Goal: Task Accomplishment & Management: Use online tool/utility

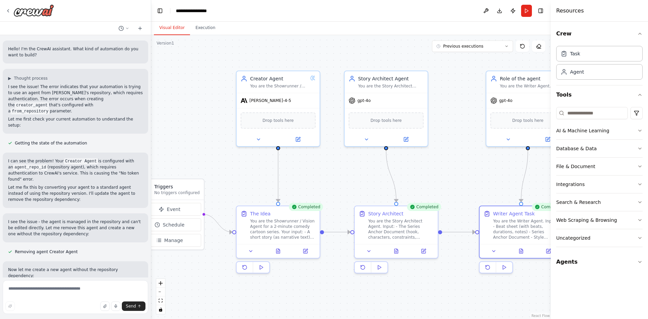
scroll to position [801, 0]
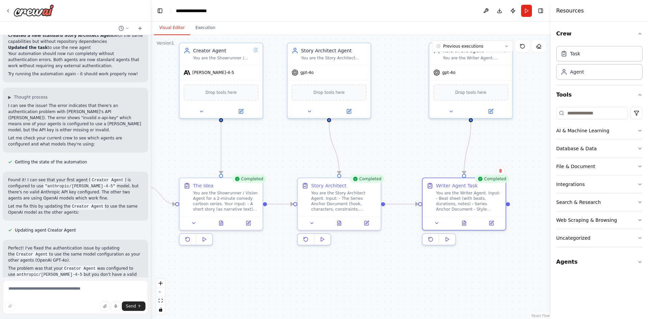
drag, startPoint x: 334, startPoint y: 293, endPoint x: 279, endPoint y: 266, distance: 61.3
click at [279, 266] on div ".deletable-edge-delete-btn { width: 20px; height: 20px; border: 0px solid #ffff…" at bounding box center [351, 177] width 400 height 284
click at [222, 222] on icon at bounding box center [221, 221] width 4 height 4
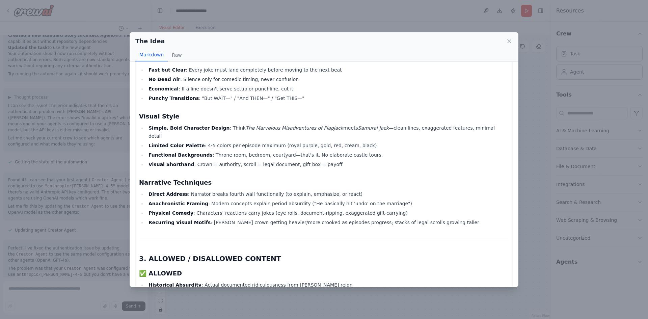
scroll to position [236, 0]
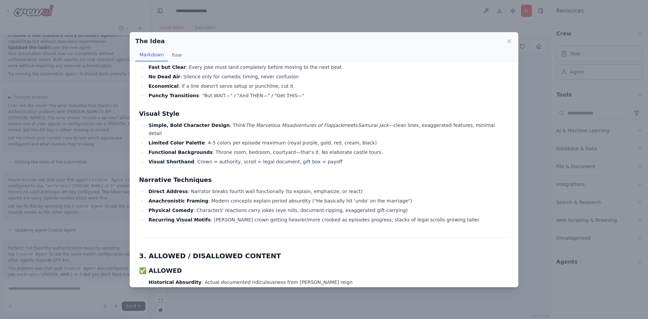
click at [293, 299] on div "The Idea Markdown Raw SERIES ANCHOR DOCUMENT "HENRY VIII: MARRIAGE MATH" A 2-Mi…" at bounding box center [324, 159] width 648 height 319
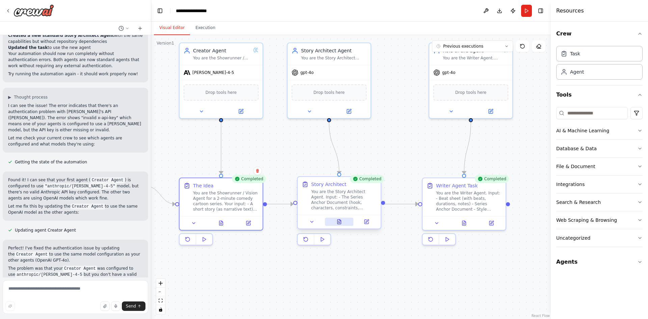
click at [339, 223] on icon at bounding box center [339, 223] width 2 height 0
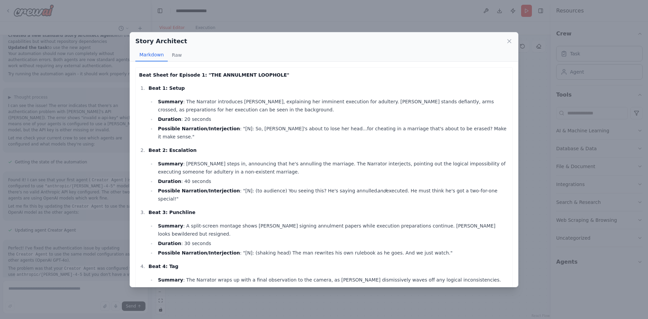
click at [522, 136] on div "Story Architect Markdown Raw Beat Sheet for Episode 1: "THE ANNULMENT LOOPHOLE"…" at bounding box center [324, 159] width 648 height 319
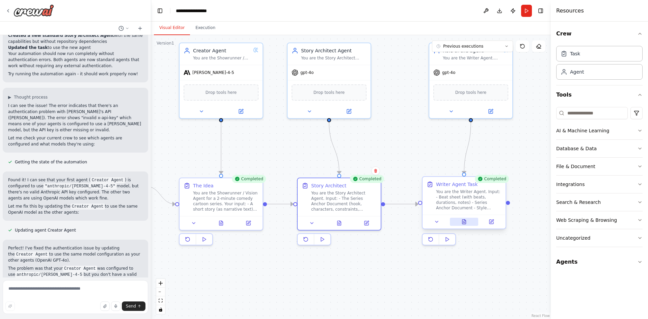
click at [472, 220] on button at bounding box center [464, 222] width 29 height 8
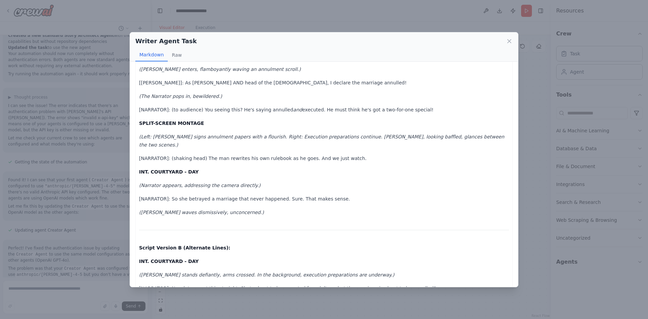
scroll to position [101, 0]
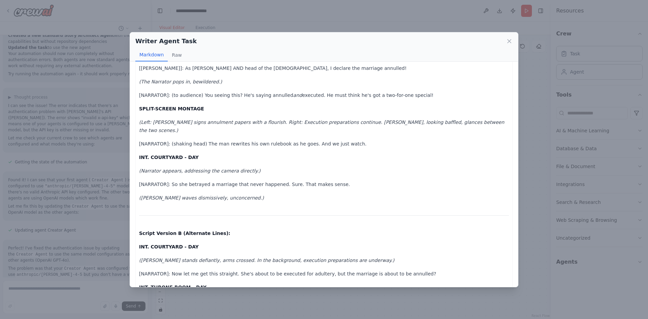
click at [527, 156] on div "Writer Agent Task Markdown Raw Script Version A (Primary): INT. COURTYARD - DAY…" at bounding box center [324, 159] width 648 height 319
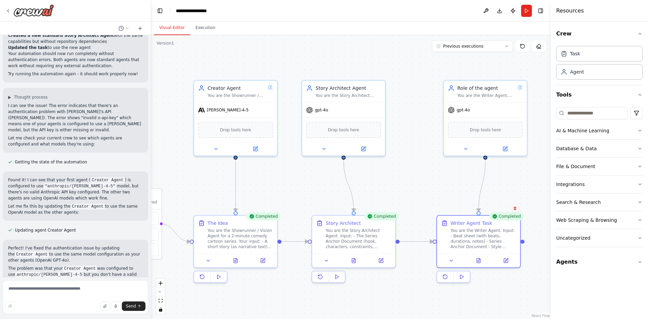
drag, startPoint x: 430, startPoint y: 124, endPoint x: 444, endPoint y: 161, distance: 40.2
click at [444, 161] on div ".deletable-edge-delete-btn { width: 20px; height: 20px; border: 0px solid #ffff…" at bounding box center [351, 177] width 400 height 284
click at [484, 45] on button "Previous executions" at bounding box center [472, 45] width 81 height 11
click at [462, 92] on div "17h 10m ago" at bounding box center [476, 91] width 67 height 5
click at [453, 80] on div "17h 2m ago" at bounding box center [476, 80] width 67 height 5
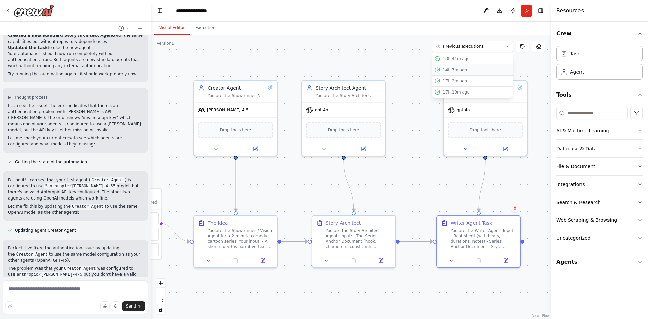
click at [463, 70] on div "14h 7m ago" at bounding box center [476, 69] width 67 height 5
click at [454, 61] on div "13h 44m ago" at bounding box center [476, 58] width 67 height 5
click at [354, 52] on div ".deletable-edge-delete-btn { width: 20px; height: 20px; border: 0px solid #ffff…" at bounding box center [351, 177] width 400 height 284
click at [196, 25] on button "Execution" at bounding box center [205, 28] width 31 height 14
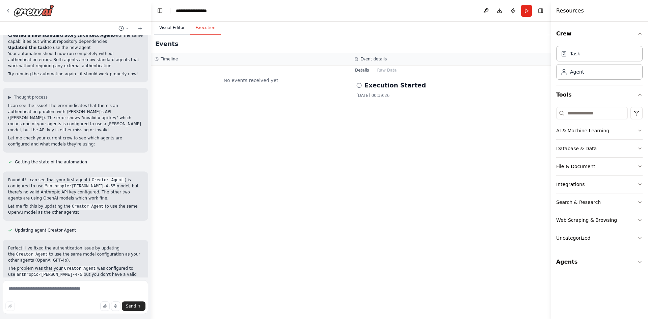
click at [171, 28] on button "Visual Editor" at bounding box center [172, 28] width 36 height 14
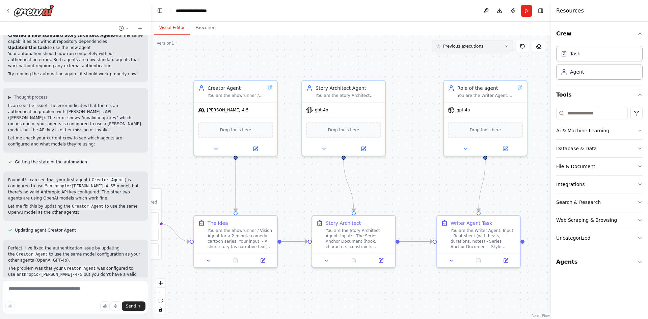
click at [464, 50] on button "Previous executions" at bounding box center [472, 45] width 81 height 11
click at [522, 45] on icon at bounding box center [522, 46] width 5 height 5
click at [471, 45] on span "Previous executions" at bounding box center [463, 46] width 40 height 5
click at [458, 60] on div "13h 45m ago" at bounding box center [476, 58] width 67 height 5
click at [405, 60] on div ".deletable-edge-delete-btn { width: 20px; height: 20px; border: 0px solid #ffff…" at bounding box center [351, 177] width 400 height 284
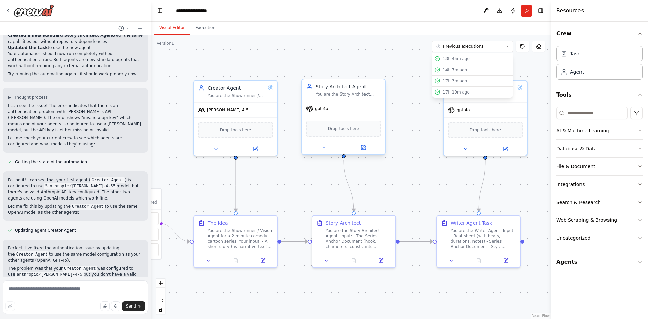
click at [317, 109] on span "gpt-4o" at bounding box center [321, 108] width 13 height 5
click at [319, 110] on span "gpt-4o" at bounding box center [321, 108] width 13 height 5
click at [323, 152] on div at bounding box center [343, 147] width 83 height 13
click at [322, 145] on icon at bounding box center [323, 147] width 5 height 5
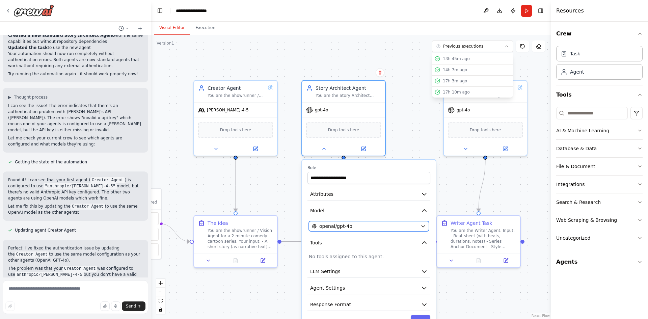
click at [388, 228] on div "openai/gpt-4o" at bounding box center [365, 226] width 106 height 7
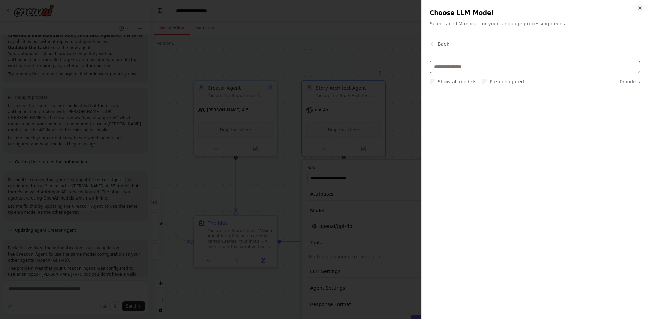
click at [451, 65] on input "text" at bounding box center [535, 67] width 210 height 12
type input "******"
click at [639, 7] on icon "button" at bounding box center [639, 7] width 5 height 5
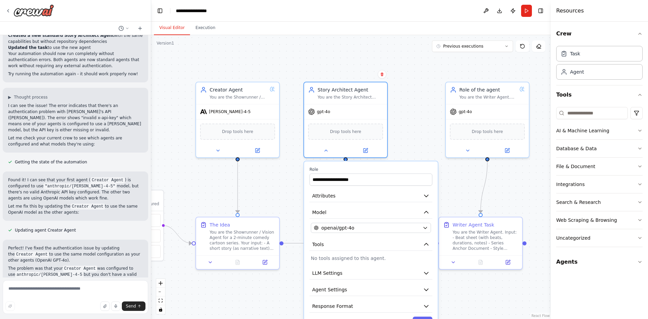
click at [413, 139] on div ".deletable-edge-delete-btn { width: 20px; height: 20px; border: 0px solid #ffff…" at bounding box center [351, 177] width 400 height 284
click at [222, 93] on div "You are the Showrunner / Vision Agent for a 2-minute comedy cartoon series. You…" at bounding box center [238, 95] width 57 height 5
click at [218, 153] on button at bounding box center [218, 149] width 38 height 8
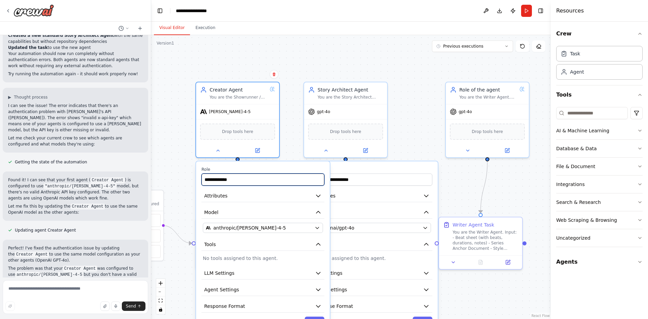
drag, startPoint x: 220, startPoint y: 180, endPoint x: 141, endPoint y: 180, distance: 78.6
click at [141, 180] on div "Hello! I'm the CrewAI assistant. What kind of automation do you want to build? …" at bounding box center [324, 159] width 648 height 319
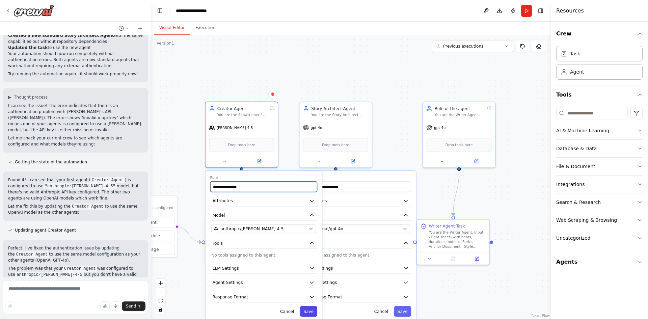
type input "**********"
click at [309, 311] on button "Save" at bounding box center [308, 311] width 17 height 10
click at [223, 160] on icon at bounding box center [224, 160] width 5 height 5
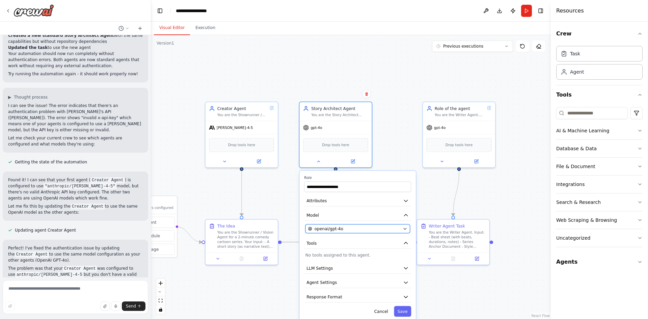
click at [350, 229] on div "openai/gpt-4o" at bounding box center [354, 229] width 92 height 6
click at [405, 228] on icon "button" at bounding box center [405, 228] width 3 height 1
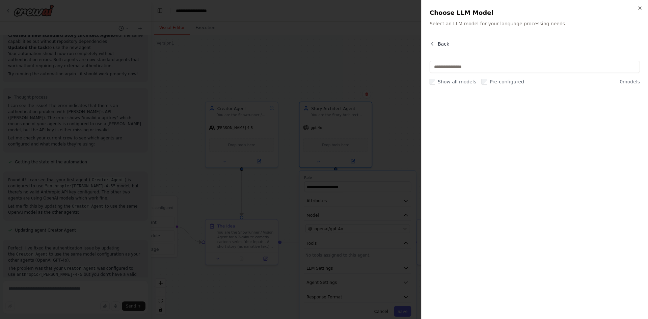
click at [436, 43] on button "Back" at bounding box center [440, 43] width 20 height 7
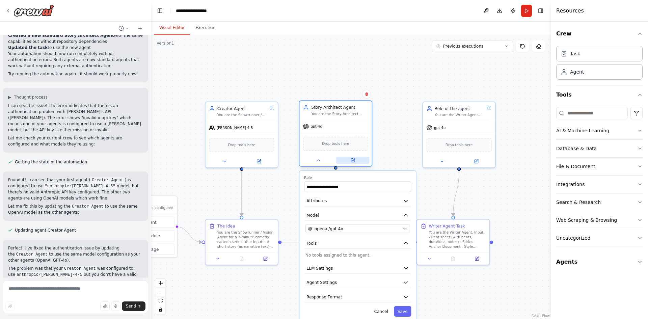
click at [357, 163] on button at bounding box center [352, 160] width 33 height 7
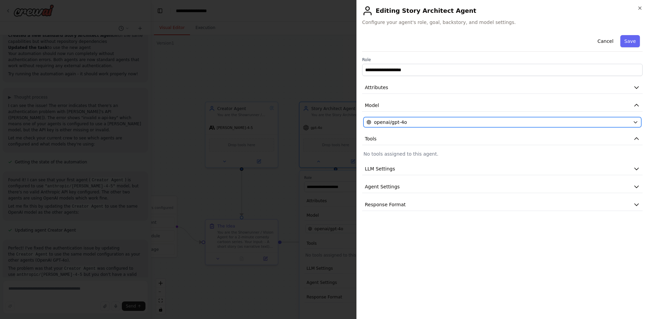
click at [429, 121] on div "openai/gpt-4o" at bounding box center [498, 122] width 264 height 7
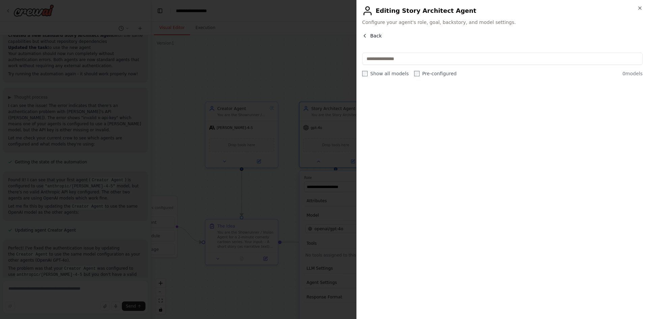
click at [366, 37] on icon "button" at bounding box center [364, 35] width 5 height 5
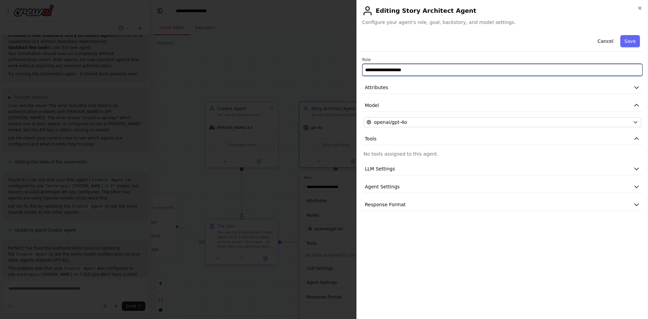
click at [400, 70] on input "**********" at bounding box center [502, 70] width 280 height 12
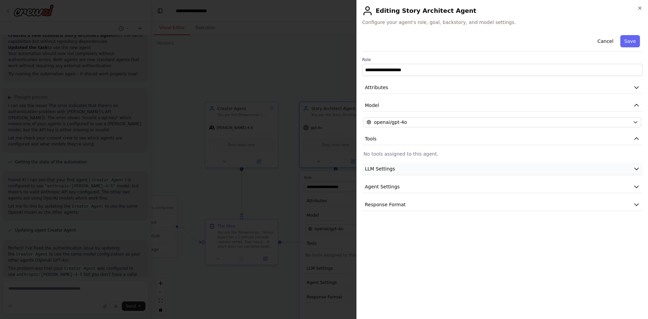
click at [405, 170] on button "LLM Settings" at bounding box center [502, 169] width 280 height 12
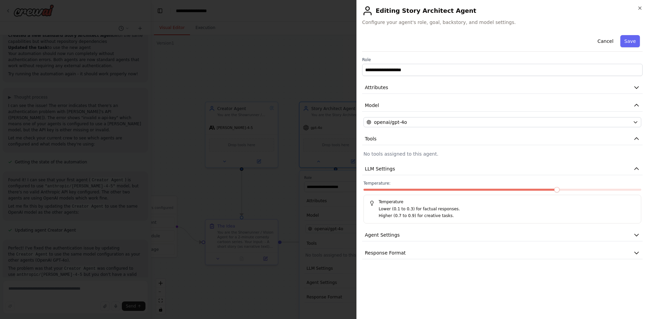
click at [559, 190] on span at bounding box center [556, 189] width 5 height 5
click at [576, 190] on span at bounding box center [502, 190] width 278 height 2
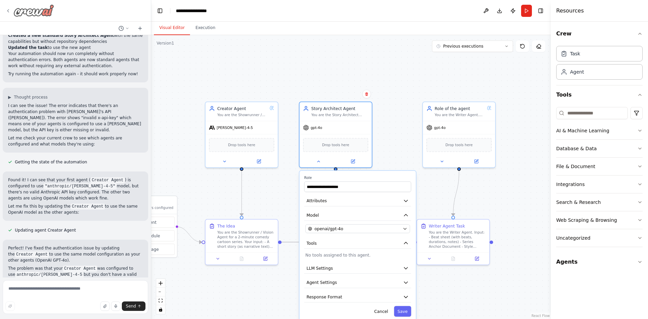
click at [10, 9] on icon at bounding box center [7, 10] width 5 height 5
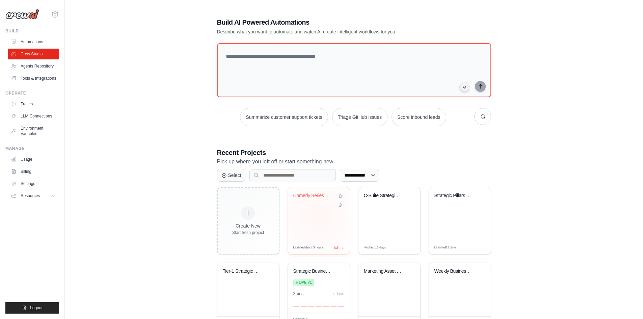
click at [317, 217] on div "Comedy Series Team" at bounding box center [319, 213] width 62 height 53
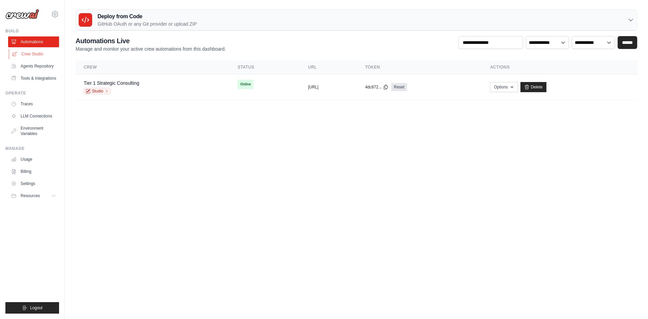
click at [38, 55] on link "Crew Studio" at bounding box center [34, 54] width 51 height 11
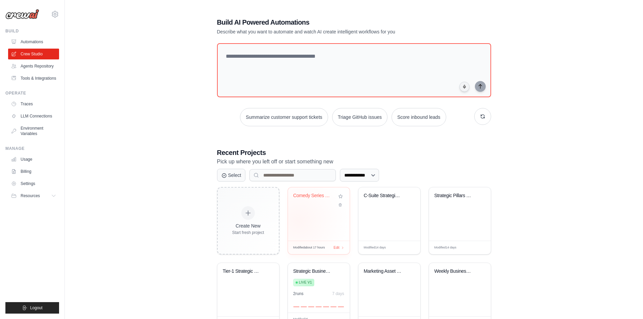
click at [298, 221] on div "Comedy Series Team" at bounding box center [319, 213] width 62 height 53
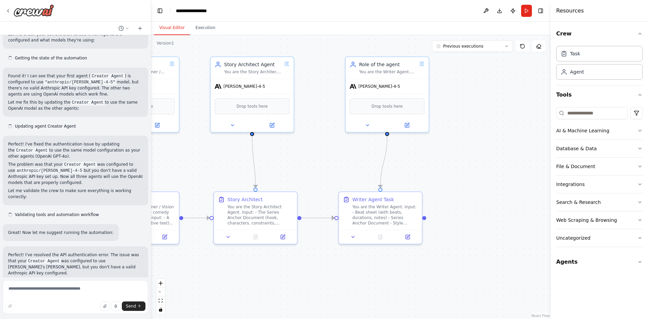
scroll to position [906, 0]
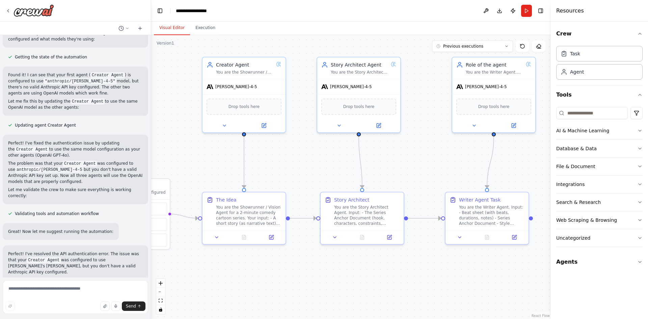
drag, startPoint x: 408, startPoint y: 168, endPoint x: 325, endPoint y: 156, distance: 84.6
click at [325, 156] on div ".deletable-edge-delete-btn { width: 20px; height: 20px; border: 0px solid #ffff…" at bounding box center [351, 177] width 400 height 284
click at [228, 125] on button at bounding box center [225, 124] width 38 height 8
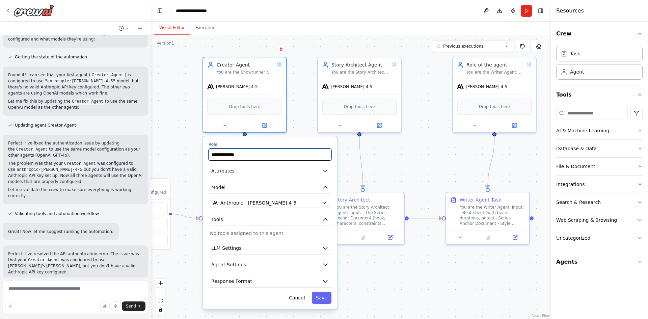
drag, startPoint x: 225, startPoint y: 154, endPoint x: 164, endPoint y: 148, distance: 61.3
click at [164, 148] on div ".deletable-edge-delete-btn { width: 20px; height: 20px; border: 0px solid #ffff…" at bounding box center [351, 177] width 400 height 284
type input "**********"
click at [328, 298] on button "Save" at bounding box center [322, 298] width 20 height 12
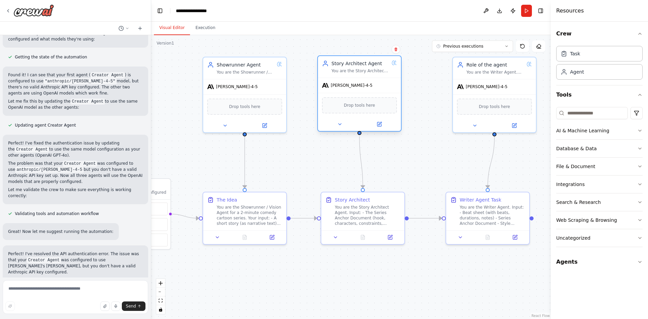
click at [363, 61] on div "Story Architect Agent" at bounding box center [359, 63] width 57 height 7
click at [501, 64] on div "Role of the agent" at bounding box center [494, 63] width 57 height 7
click at [474, 128] on div at bounding box center [494, 123] width 83 height 13
click at [475, 122] on icon at bounding box center [474, 123] width 5 height 5
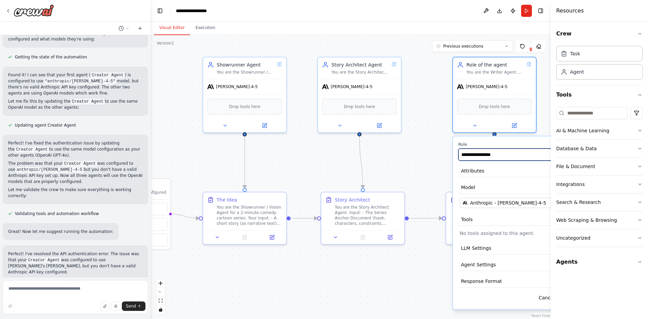
drag, startPoint x: 500, startPoint y: 153, endPoint x: 397, endPoint y: 142, distance: 103.2
click at [397, 142] on div ".deletable-edge-delete-btn { width: 20px; height: 20px; border: 0px solid #ffff…" at bounding box center [351, 177] width 400 height 284
type input "**********"
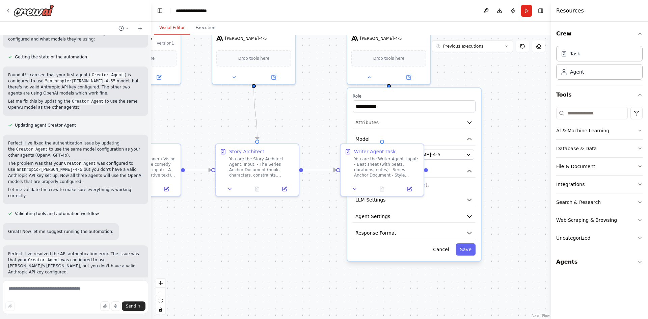
drag, startPoint x: 435, startPoint y: 174, endPoint x: 320, endPoint y: 122, distance: 126.3
click at [320, 122] on div ".deletable-edge-delete-btn { width: 20px; height: 20px; border: 0px solid #ffff…" at bounding box center [351, 177] width 400 height 284
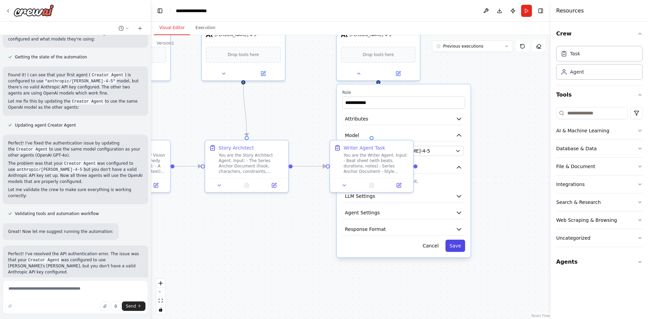
click at [458, 249] on button "Save" at bounding box center [455, 246] width 20 height 12
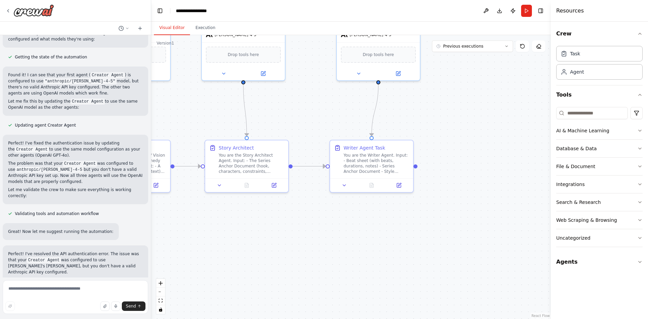
click at [509, 172] on div ".deletable-edge-delete-btn { width: 20px; height: 20px; border: 0px solid #ffff…" at bounding box center [351, 177] width 400 height 284
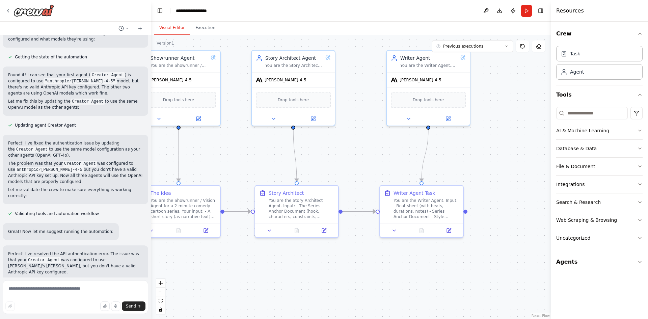
drag, startPoint x: 450, startPoint y: 141, endPoint x: 497, endPoint y: 185, distance: 65.2
click at [497, 185] on div ".deletable-edge-delete-btn { width: 20px; height: 20px; border: 0px solid #ffff…" at bounding box center [351, 177] width 400 height 284
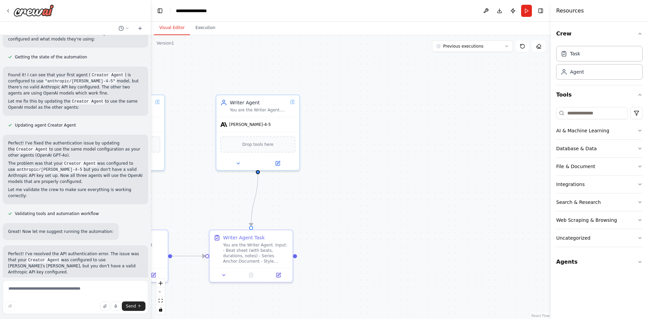
drag, startPoint x: 499, startPoint y: 167, endPoint x: 327, endPoint y: 211, distance: 177.1
click at [327, 211] on div ".deletable-edge-delete-btn { width: 20px; height: 20px; border: 0px solid #ffff…" at bounding box center [351, 177] width 400 height 284
drag, startPoint x: 411, startPoint y: 214, endPoint x: 394, endPoint y: 183, distance: 34.6
click at [394, 183] on div ".deletable-edge-delete-btn { width: 20px; height: 20px; border: 0px solid #ffff…" at bounding box center [351, 177] width 400 height 284
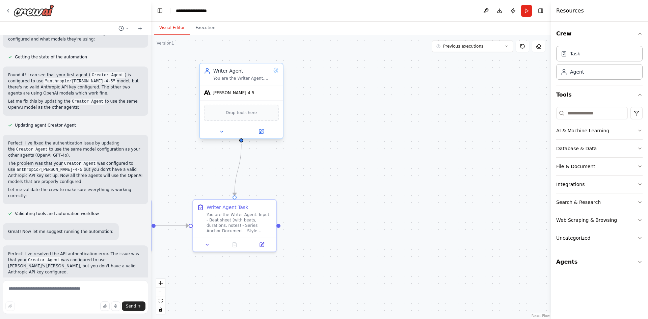
click at [244, 72] on div "Writer Agent" at bounding box center [241, 70] width 57 height 7
click at [365, 138] on button at bounding box center [370, 138] width 38 height 8
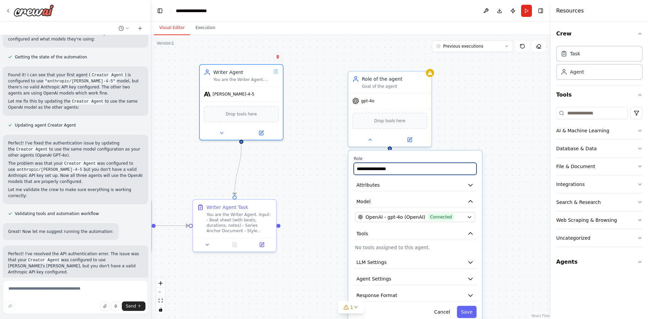
drag, startPoint x: 393, startPoint y: 167, endPoint x: 351, endPoint y: 165, distance: 42.6
click at [351, 165] on div "**********" at bounding box center [415, 236] width 134 height 173
type input "**********"
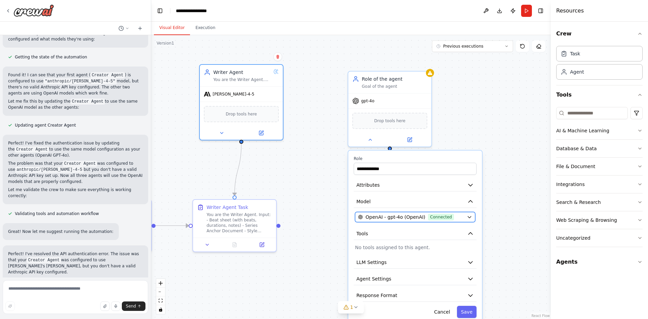
click at [428, 215] on span "Connected" at bounding box center [441, 217] width 26 height 7
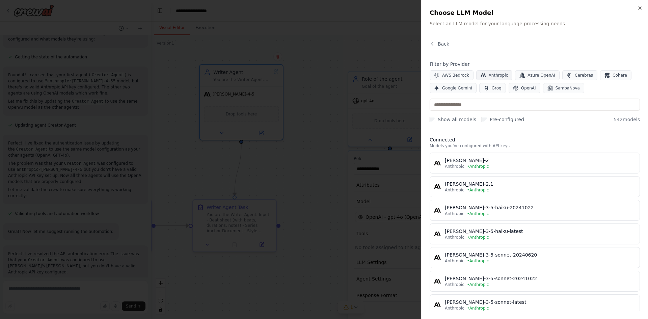
click at [489, 74] on span "Anthropic" at bounding box center [499, 75] width 20 height 5
click at [462, 107] on input "text" at bounding box center [535, 105] width 210 height 12
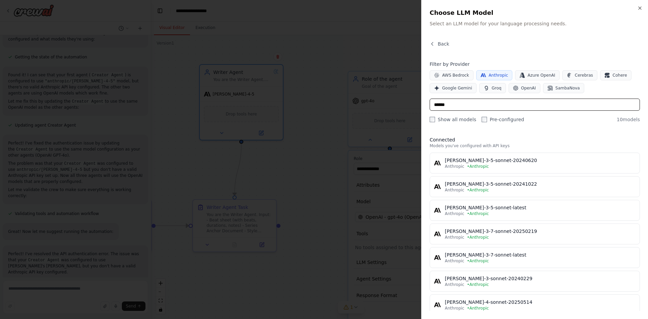
type input "******"
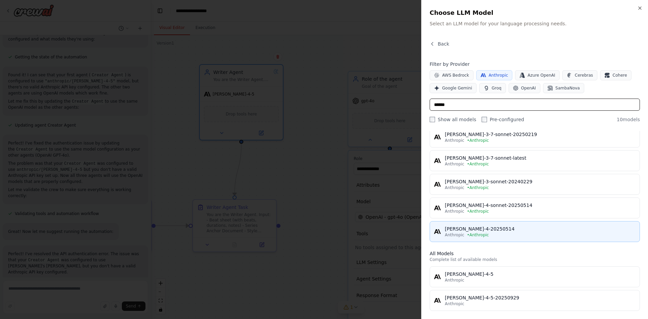
scroll to position [102, 0]
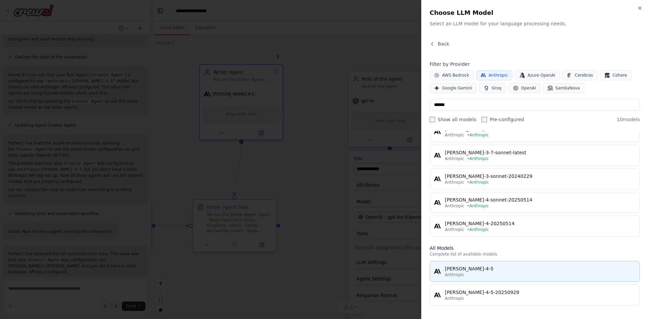
click at [504, 272] on div "Anthropic" at bounding box center [540, 274] width 191 height 5
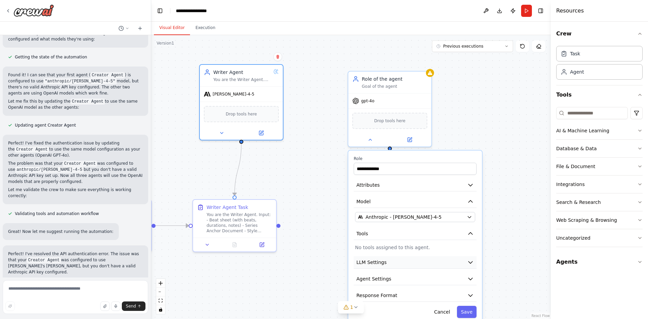
click at [470, 261] on icon "button" at bounding box center [470, 262] width 7 height 7
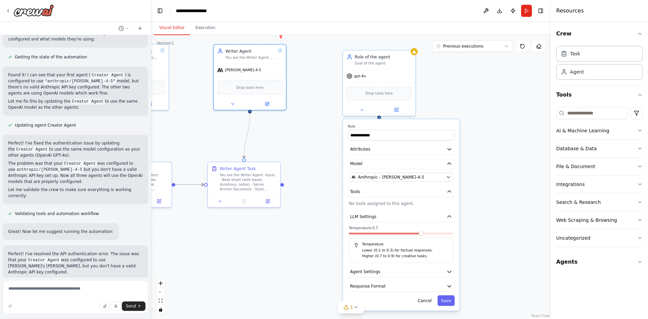
drag, startPoint x: 537, startPoint y: 297, endPoint x: 484, endPoint y: 185, distance: 123.8
click at [484, 185] on div ".deletable-edge-delete-btn { width: 20px; height: 20px; border: 0px solid #ffff…" at bounding box center [351, 177] width 400 height 284
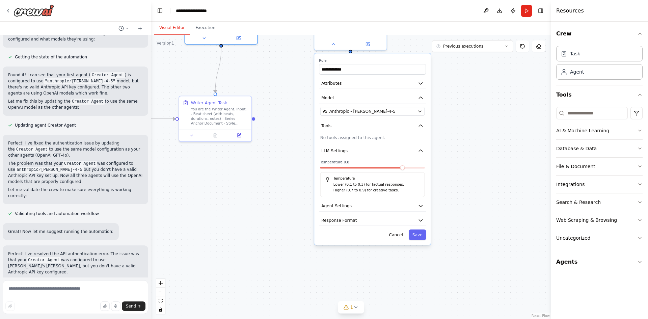
click at [404, 169] on span at bounding box center [402, 167] width 5 height 5
click at [422, 207] on icon "button" at bounding box center [421, 206] width 6 height 6
click at [420, 222] on button "button" at bounding box center [419, 221] width 10 height 6
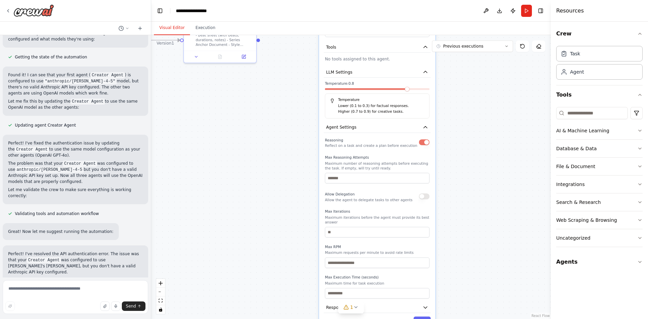
drag, startPoint x: 456, startPoint y: 281, endPoint x: 461, endPoint y: 203, distance: 78.8
click at [461, 203] on div ".deletable-edge-delete-btn { width: 20px; height: 20px; border: 0px solid #ffff…" at bounding box center [351, 177] width 400 height 284
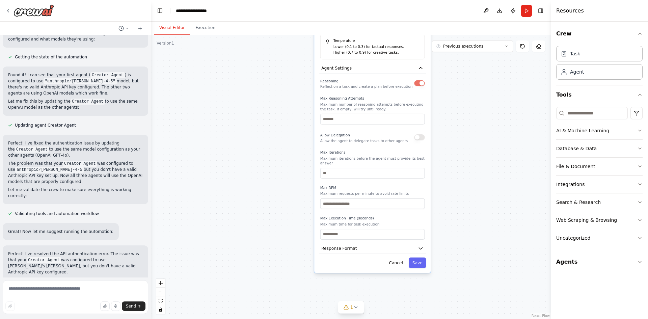
drag, startPoint x: 457, startPoint y: 262, endPoint x: 451, endPoint y: 222, distance: 40.2
click at [452, 201] on div ".deletable-edge-delete-btn { width: 20px; height: 20px; border: 0px solid #ffff…" at bounding box center [351, 177] width 400 height 284
click at [417, 256] on button "Save" at bounding box center [417, 260] width 17 height 10
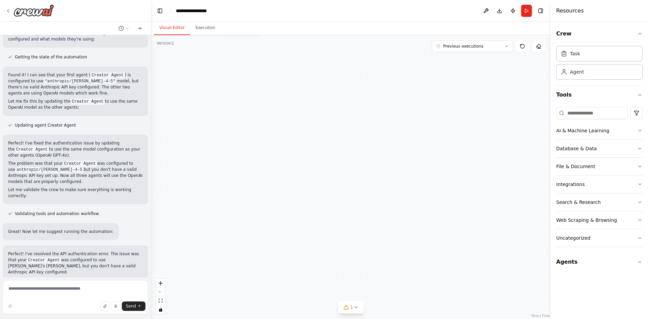
drag, startPoint x: 439, startPoint y: 136, endPoint x: 468, endPoint y: 256, distance: 124.2
click at [468, 256] on div ".deletable-edge-delete-btn { width: 20px; height: 20px; border: 0px solid #ffff…" at bounding box center [351, 177] width 400 height 284
drag, startPoint x: 432, startPoint y: 102, endPoint x: 443, endPoint y: 221, distance: 119.9
click at [443, 220] on div ".deletable-edge-delete-btn { width: 20px; height: 20px; border: 0px solid #ffff…" at bounding box center [351, 177] width 400 height 284
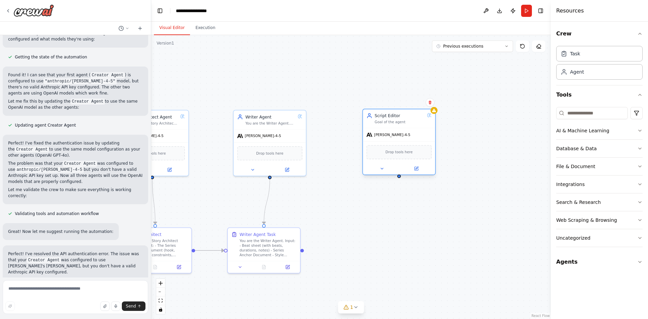
drag, startPoint x: 400, startPoint y: 123, endPoint x: 398, endPoint y: 119, distance: 4.1
click at [398, 119] on div "Script Editor Goal of the agent" at bounding box center [400, 119] width 50 height 12
click at [399, 125] on div "Script Editor Goal of the agent" at bounding box center [399, 118] width 72 height 19
click at [416, 167] on icon at bounding box center [415, 168] width 3 height 3
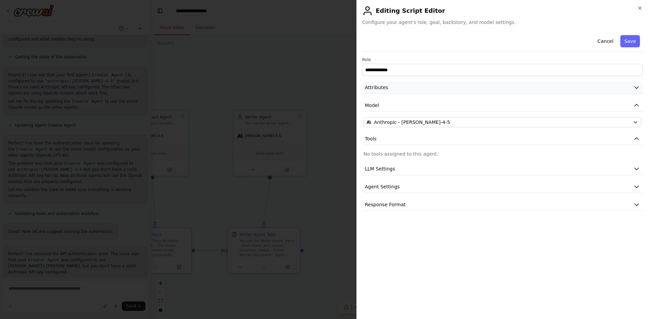
click at [390, 89] on button "Attributes" at bounding box center [502, 87] width 280 height 12
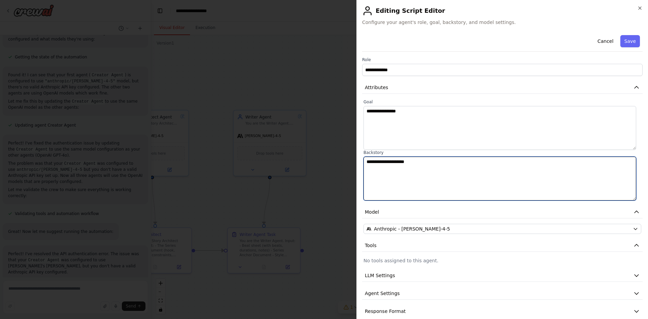
click at [391, 172] on textarea "**********" at bounding box center [499, 179] width 273 height 44
paste textarea "**********"
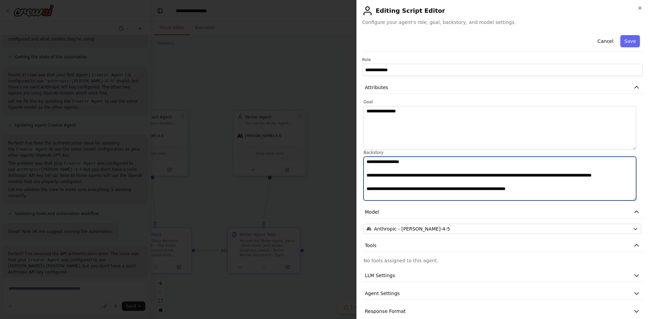
scroll to position [221, 0]
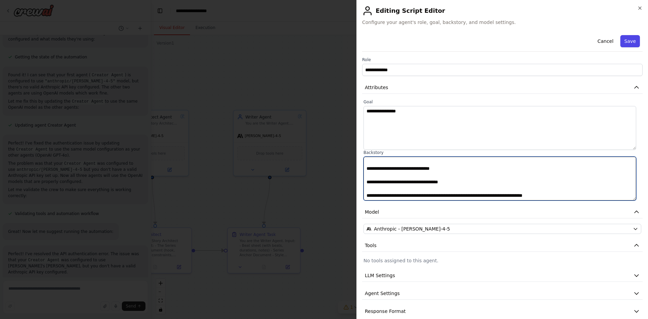
type textarea "**********"
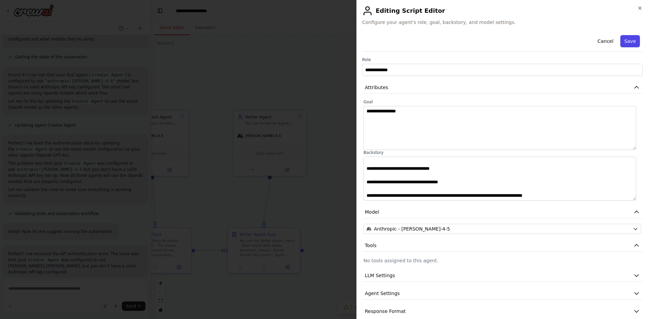
click at [630, 39] on button "Save" at bounding box center [630, 41] width 20 height 12
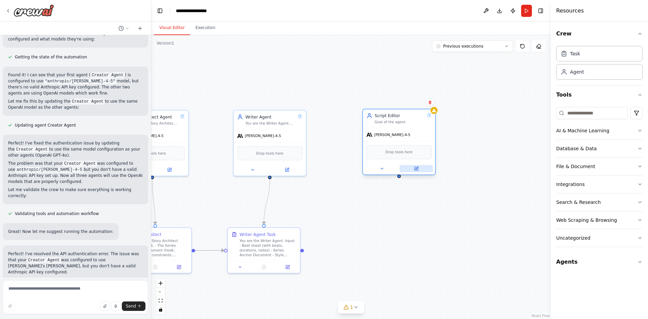
click at [415, 170] on icon at bounding box center [415, 168] width 3 height 3
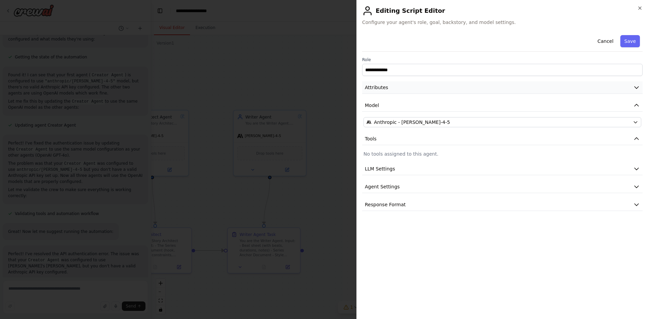
click at [398, 89] on button "Attributes" at bounding box center [502, 87] width 280 height 12
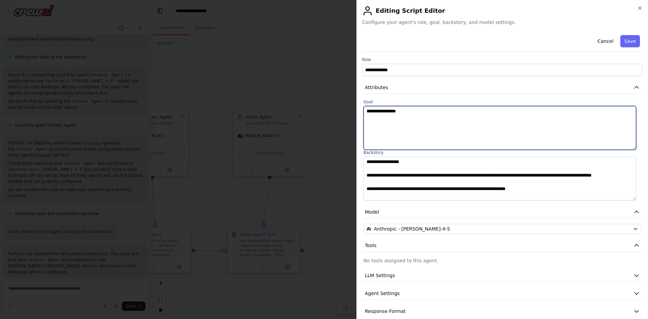
click at [393, 117] on textarea "**********" at bounding box center [499, 128] width 273 height 44
paste textarea "**********"
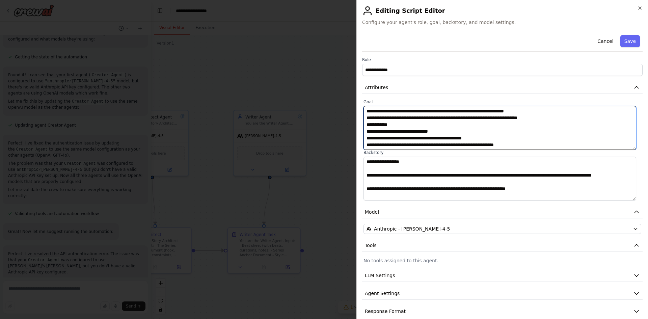
drag, startPoint x: 513, startPoint y: 137, endPoint x: 366, endPoint y: 119, distance: 147.6
click at [366, 119] on textarea "**********" at bounding box center [499, 128] width 273 height 44
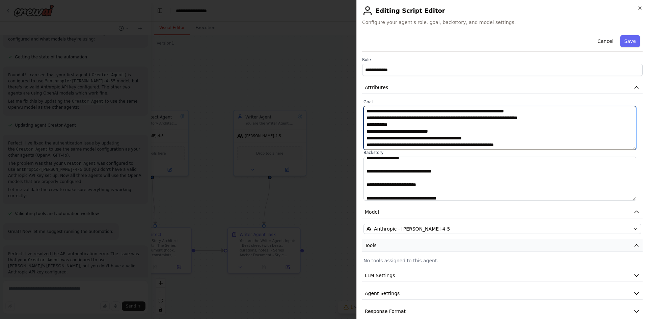
scroll to position [67, 0]
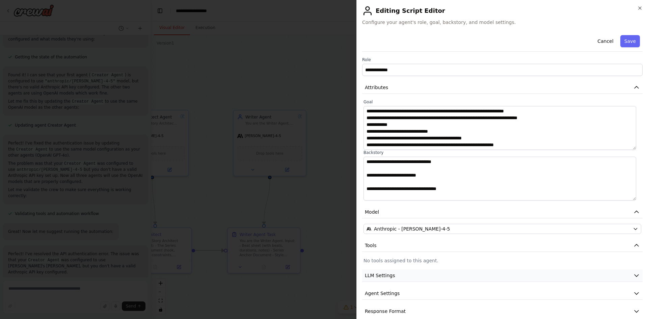
click at [417, 276] on button "LLM Settings" at bounding box center [502, 275] width 280 height 12
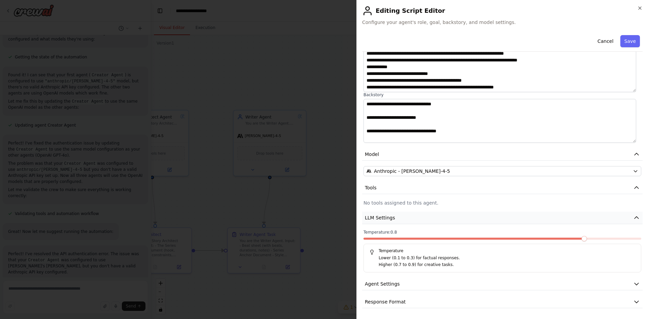
click at [441, 221] on button "LLM Settings" at bounding box center [502, 218] width 280 height 12
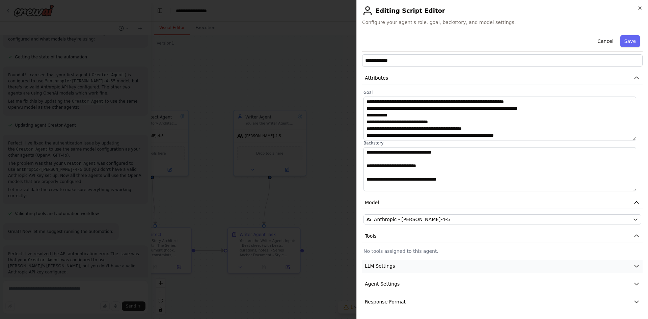
scroll to position [9, 0]
click at [413, 283] on button "Agent Settings" at bounding box center [502, 284] width 280 height 12
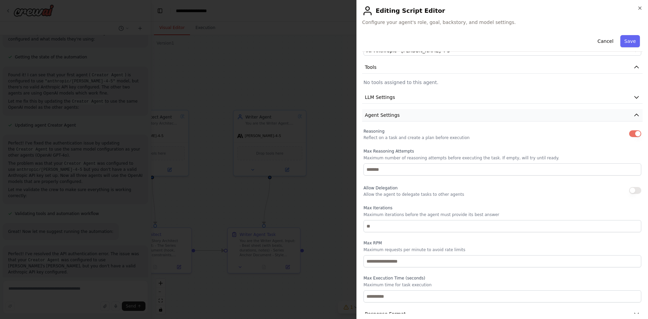
click at [399, 116] on button "Agent Settings" at bounding box center [502, 115] width 280 height 12
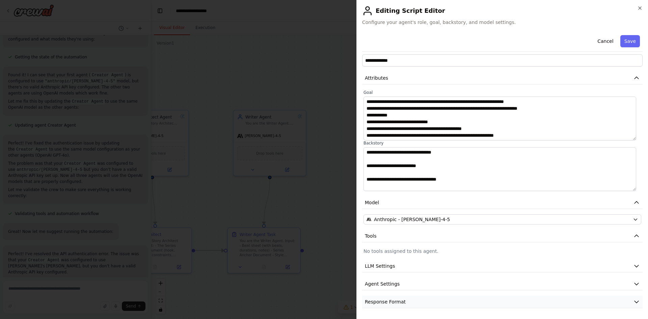
click at [391, 300] on span "Response Format" at bounding box center [385, 301] width 41 height 7
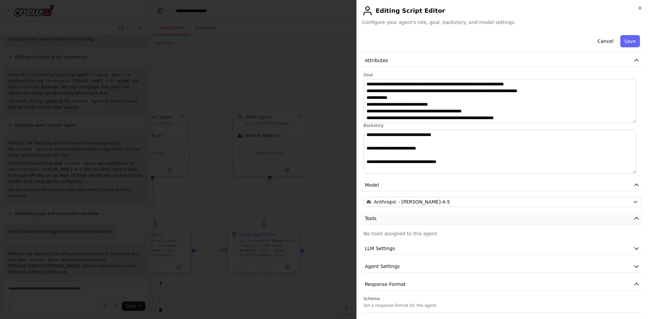
scroll to position [41, 0]
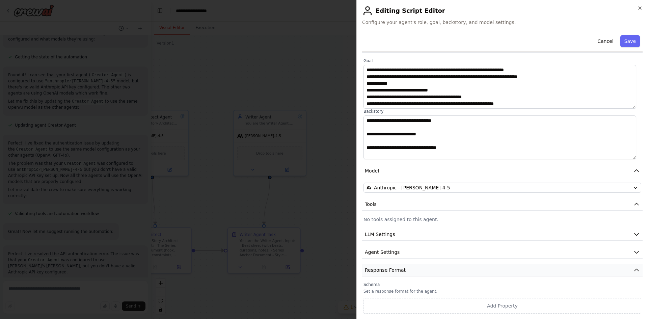
click at [422, 270] on button "Response Format" at bounding box center [502, 270] width 280 height 12
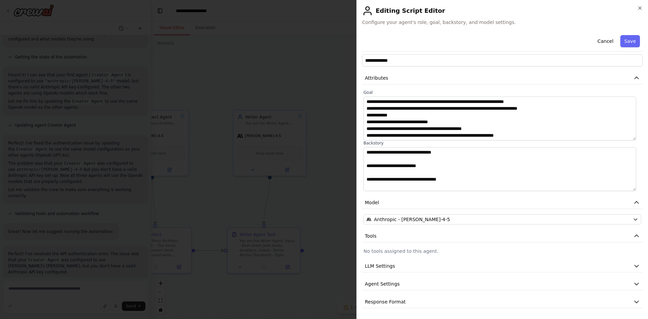
scroll to position [0, 0]
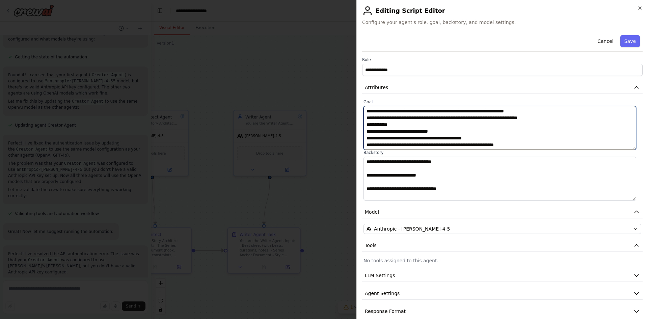
click at [464, 145] on textarea "**********" at bounding box center [499, 128] width 273 height 44
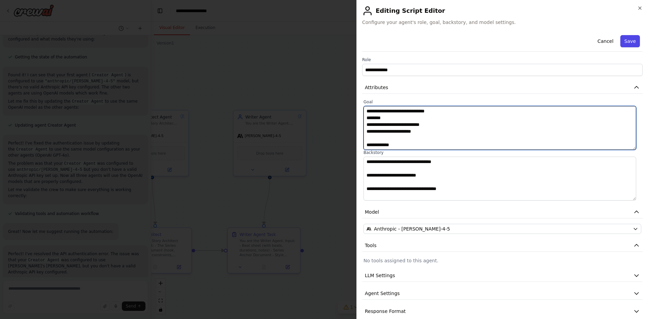
type textarea "**********"
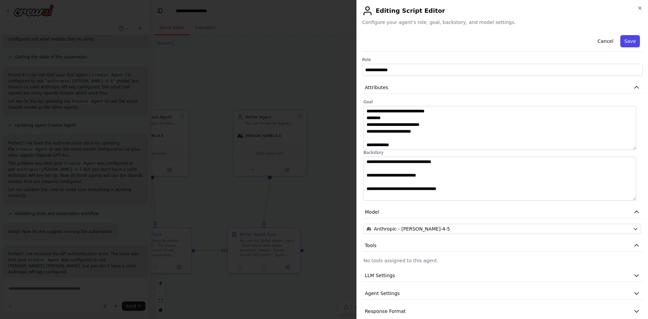
click at [627, 42] on button "Save" at bounding box center [630, 41] width 20 height 12
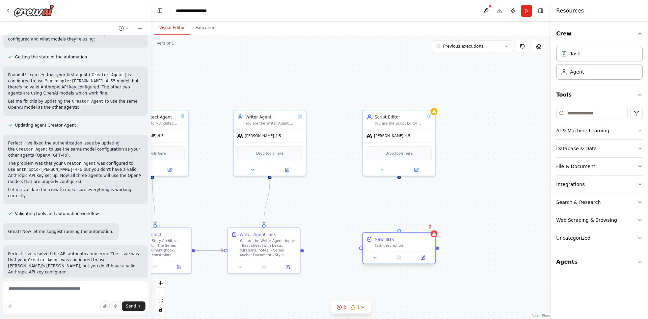
drag, startPoint x: 429, startPoint y: 250, endPoint x: 412, endPoint y: 241, distance: 18.3
click at [412, 241] on div "New Task Task description" at bounding box center [403, 242] width 57 height 12
drag, startPoint x: 398, startPoint y: 177, endPoint x: 399, endPoint y: 231, distance: 53.7
click at [246, 231] on div "Triggers No triggers configured Event Schedule Manage The Idea You are the Show…" at bounding box center [72, 203] width 348 height 247
drag, startPoint x: 303, startPoint y: 250, endPoint x: 360, endPoint y: 251, distance: 57.7
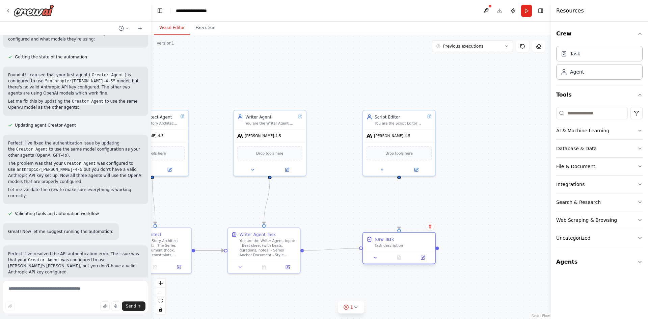
click at [360, 251] on div ".deletable-edge-delete-btn { width: 20px; height: 20px; border: 0px solid #ffff…" at bounding box center [351, 177] width 400 height 284
click at [424, 259] on icon at bounding box center [422, 257] width 3 height 3
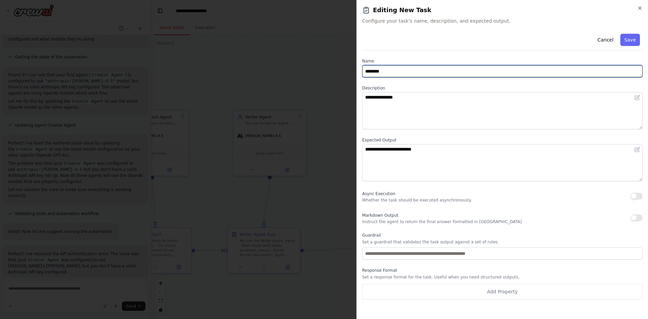
drag, startPoint x: 400, startPoint y: 73, endPoint x: 332, endPoint y: 71, distance: 68.2
click at [333, 71] on body "Hello! I'm the CrewAI assistant. What kind of automation do you want to build? …" at bounding box center [324, 159] width 648 height 319
type input "*"
type input "**********"
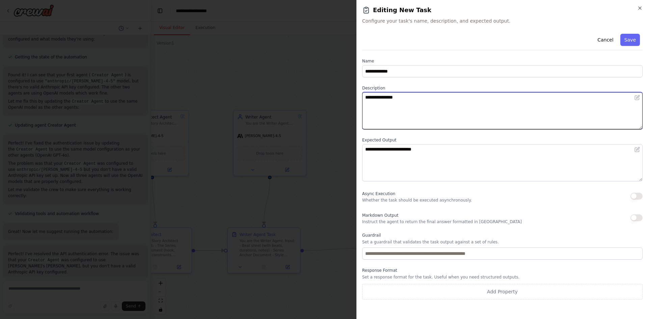
click at [410, 95] on textarea "**********" at bounding box center [502, 110] width 280 height 37
drag, startPoint x: 414, startPoint y: 97, endPoint x: 338, endPoint y: 91, distance: 75.8
click at [338, 91] on body "Hello! I'm the CrewAI assistant. What kind of automation do you want to build? …" at bounding box center [324, 159] width 648 height 319
paste textarea "**********"
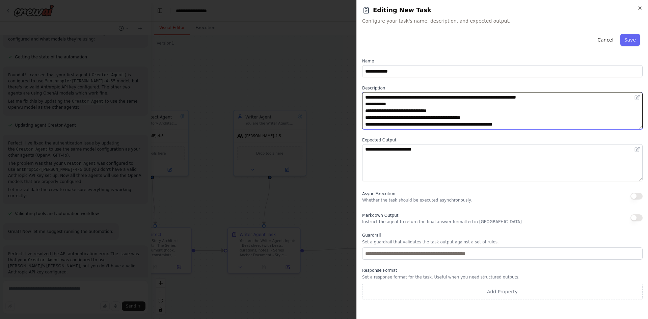
drag, startPoint x: 513, startPoint y: 119, endPoint x: 369, endPoint y: 99, distance: 144.4
click at [369, 99] on textarea "**********" at bounding box center [502, 110] width 280 height 37
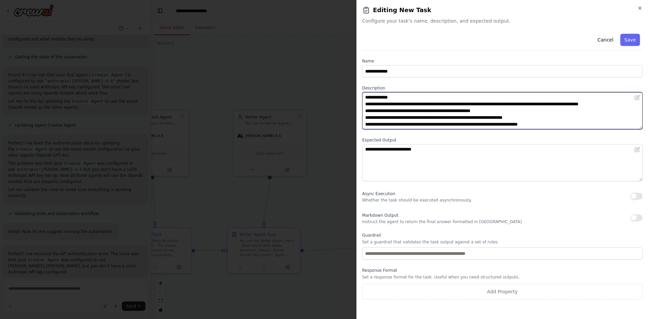
scroll to position [40, 0]
type textarea "**********"
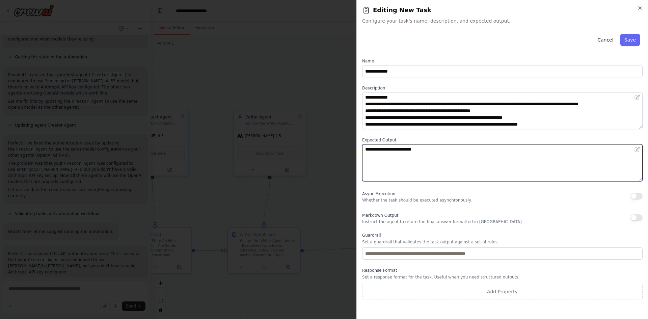
drag, startPoint x: 444, startPoint y: 147, endPoint x: 284, endPoint y: 142, distance: 159.7
click at [284, 142] on body "Hello! I'm the CrewAI assistant. What kind of automation do you want to build? …" at bounding box center [324, 159] width 648 height 319
paste textarea "**********"
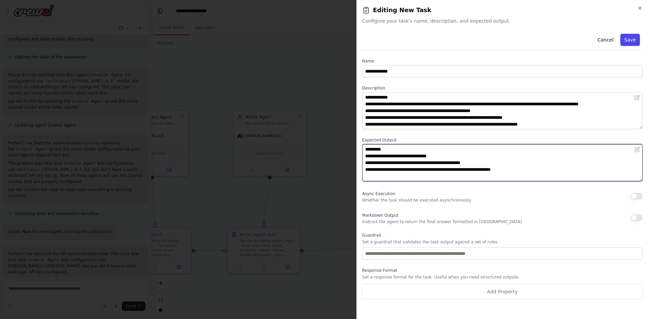
type textarea "**********"
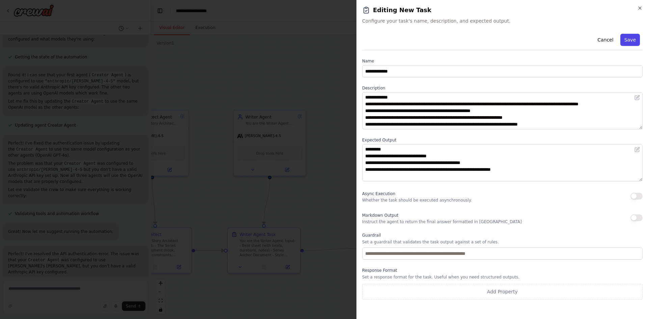
click at [629, 38] on button "Save" at bounding box center [630, 40] width 20 height 12
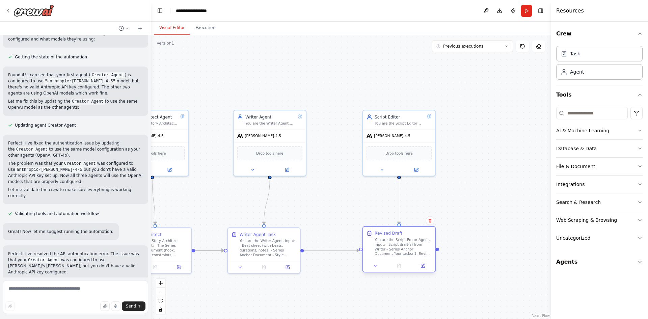
drag, startPoint x: 397, startPoint y: 253, endPoint x: 400, endPoint y: 244, distance: 10.0
click at [400, 244] on div "You are the Script Editor Agent. Input: - Script draft(s) from Writer - Series …" at bounding box center [403, 246] width 57 height 19
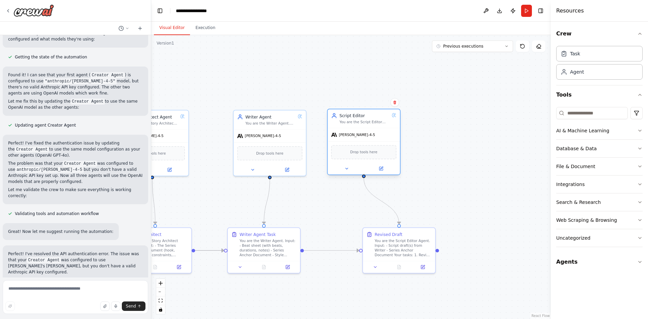
drag, startPoint x: 407, startPoint y: 143, endPoint x: 370, endPoint y: 144, distance: 36.4
click at [370, 144] on div "Drop tools here" at bounding box center [364, 152] width 72 height 22
drag, startPoint x: 398, startPoint y: 257, endPoint x: 360, endPoint y: 258, distance: 37.5
click at [360, 258] on div "Revised Draft You are the Script Editor Agent. Input: - Script draft(s) from Wr…" at bounding box center [364, 243] width 72 height 33
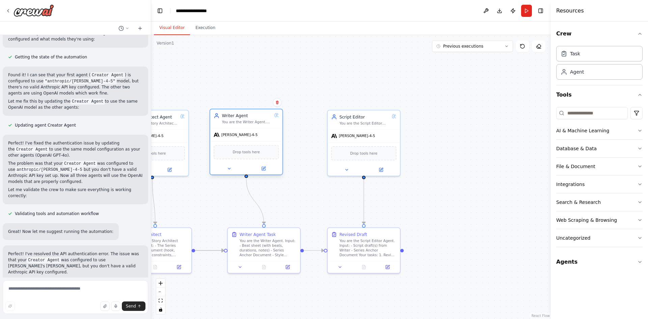
drag, startPoint x: 283, startPoint y: 136, endPoint x: 258, endPoint y: 139, distance: 25.5
click at [258, 139] on div "[PERSON_NAME]-4-5" at bounding box center [246, 134] width 72 height 13
drag, startPoint x: 283, startPoint y: 257, endPoint x: 266, endPoint y: 254, distance: 17.3
click at [266, 254] on div "Writer Agent Task You are the Writer Agent. Input: - Beat sheet (with beats, du…" at bounding box center [246, 243] width 72 height 33
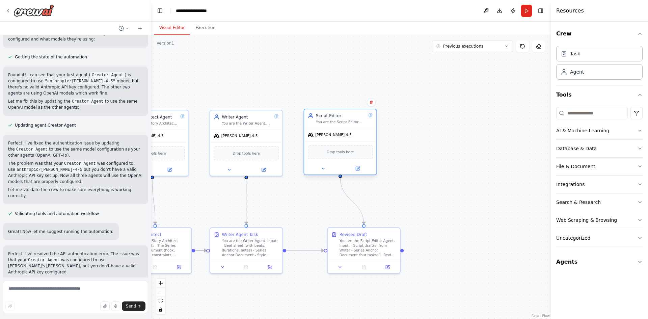
drag, startPoint x: 380, startPoint y: 137, endPoint x: 356, endPoint y: 137, distance: 24.3
click at [356, 137] on div "[PERSON_NAME]-4-5" at bounding box center [340, 134] width 72 height 13
drag, startPoint x: 380, startPoint y: 237, endPoint x: 354, endPoint y: 234, distance: 25.8
click at [354, 234] on div "Revised Draft You are the Script Editor Agent. Input: - Script draft(s) from Wr…" at bounding box center [344, 243] width 57 height 26
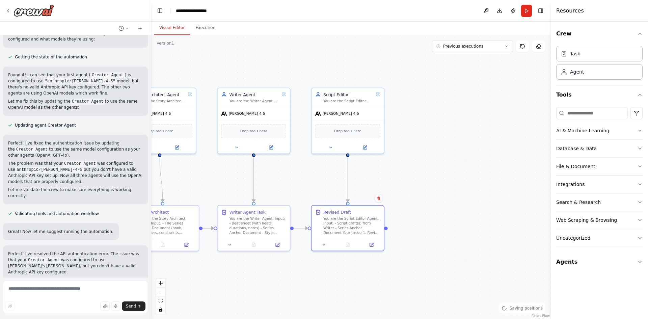
drag, startPoint x: 453, startPoint y: 239, endPoint x: 461, endPoint y: 215, distance: 25.4
click at [461, 215] on div ".deletable-edge-delete-btn { width: 20px; height: 20px; border: 0px solid #ffff…" at bounding box center [351, 177] width 400 height 284
drag, startPoint x: 488, startPoint y: 116, endPoint x: 438, endPoint y: 94, distance: 54.7
click at [438, 94] on div "Role of the agent" at bounding box center [445, 91] width 57 height 6
click at [462, 146] on button at bounding box center [458, 144] width 33 height 7
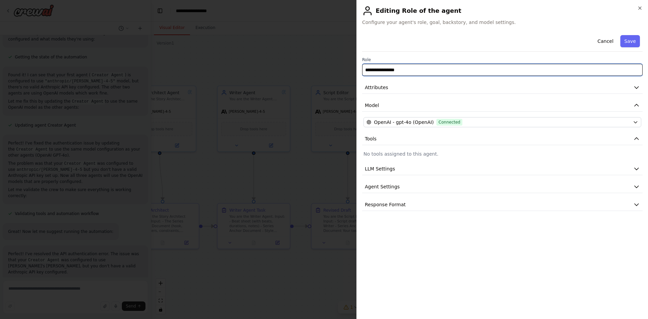
drag, startPoint x: 413, startPoint y: 70, endPoint x: 345, endPoint y: 62, distance: 68.9
click at [345, 62] on body "Hello! I'm the CrewAI assistant. What kind of automation do you want to build? …" at bounding box center [324, 159] width 648 height 319
click at [407, 71] on input "**********" at bounding box center [502, 70] width 280 height 12
paste input "**********"
drag, startPoint x: 441, startPoint y: 70, endPoint x: 310, endPoint y: 70, distance: 130.6
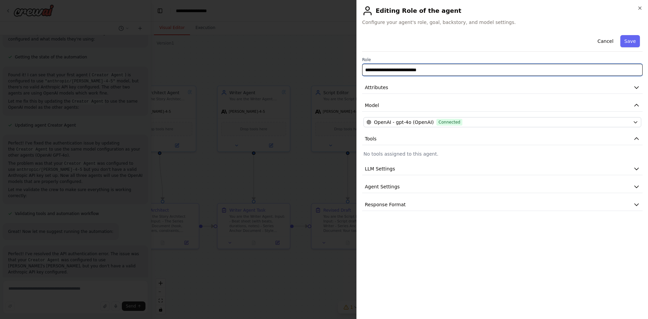
click at [310, 70] on body "Hello! I'm the CrewAI assistant. What kind of automation do you want to build? …" at bounding box center [324, 159] width 648 height 319
paste input "text"
type input "**********"
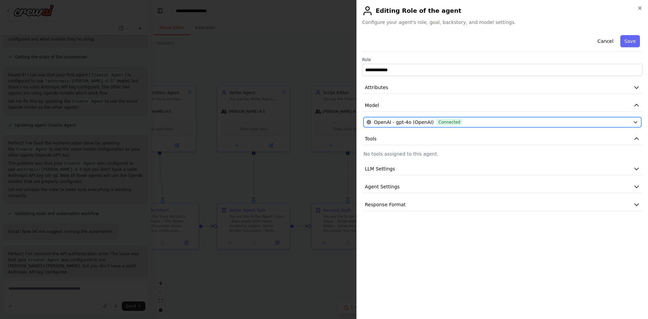
click at [468, 118] on button "OpenAI - gpt-4o (OpenAI) Connected" at bounding box center [502, 122] width 278 height 10
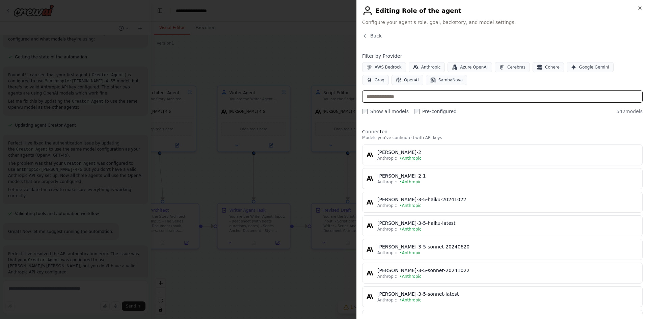
click at [419, 95] on input "text" at bounding box center [502, 96] width 280 height 12
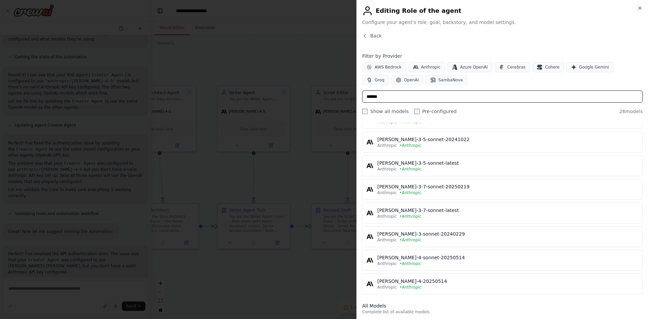
scroll to position [0, 0]
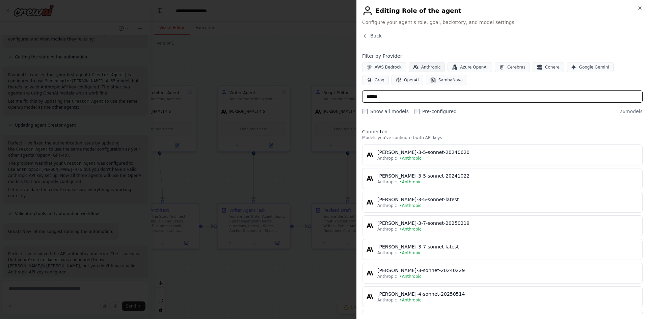
type input "******"
click at [427, 65] on span "Anthropic" at bounding box center [431, 66] width 20 height 5
click at [395, 96] on input "******" at bounding box center [502, 96] width 280 height 12
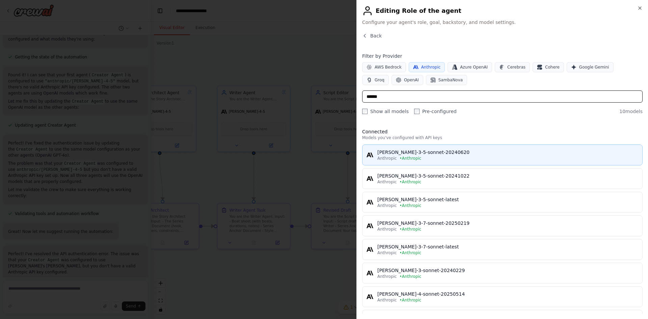
scroll to position [91, 0]
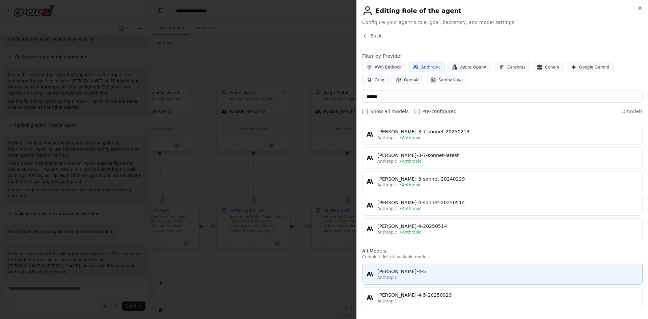
click at [413, 272] on div "[PERSON_NAME]-4-5" at bounding box center [507, 271] width 261 height 7
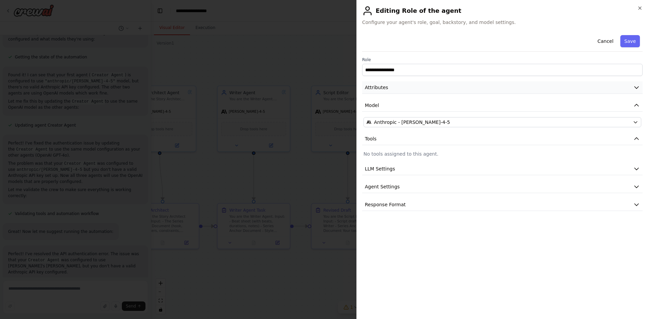
click at [404, 89] on button "Attributes" at bounding box center [502, 87] width 280 height 12
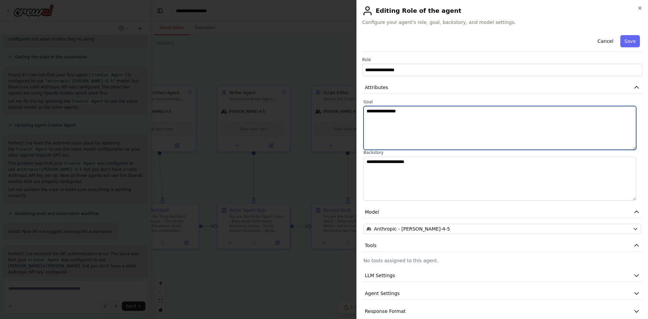
click at [410, 118] on textarea "**********" at bounding box center [499, 128] width 273 height 44
paste textarea "**********"
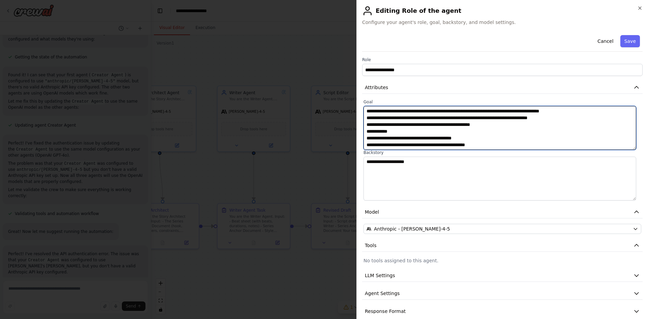
scroll to position [40, 0]
type textarea "**********"
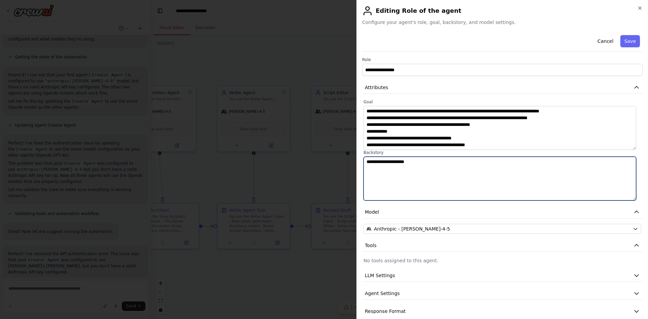
drag, startPoint x: 421, startPoint y: 161, endPoint x: 311, endPoint y: 146, distance: 111.3
click at [311, 146] on body "Hello! I'm the CrewAI assistant. What kind of automation do you want to build? …" at bounding box center [324, 159] width 648 height 319
paste textarea "**********"
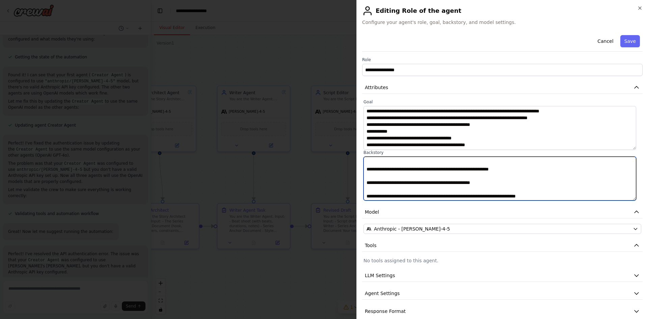
scroll to position [209, 0]
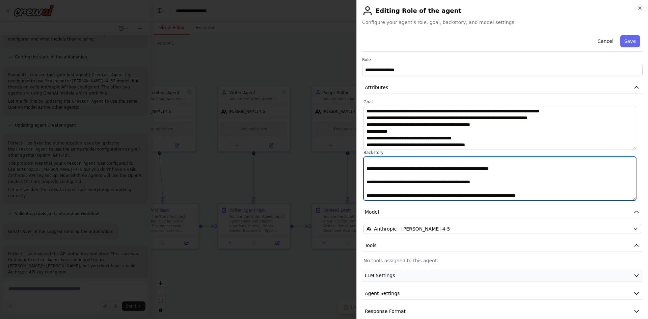
type textarea "**********"
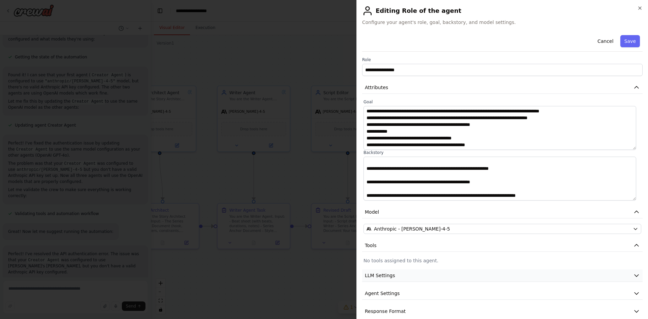
click at [455, 275] on button "LLM Settings" at bounding box center [502, 275] width 280 height 12
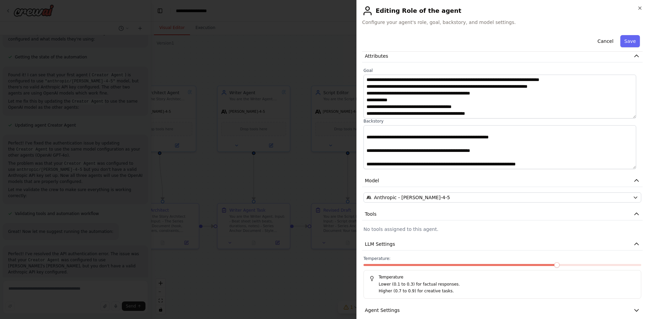
scroll to position [58, 0]
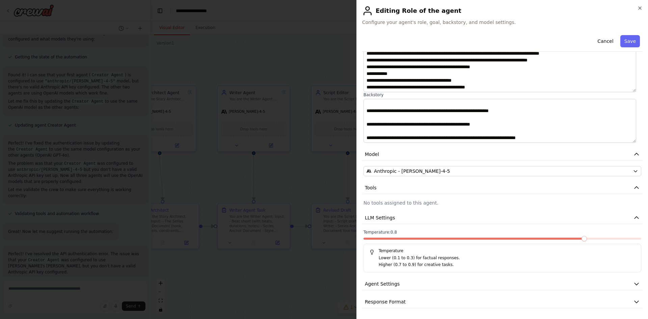
click at [581, 239] on span at bounding box center [583, 238] width 5 height 5
click at [633, 284] on icon "button" at bounding box center [636, 283] width 7 height 7
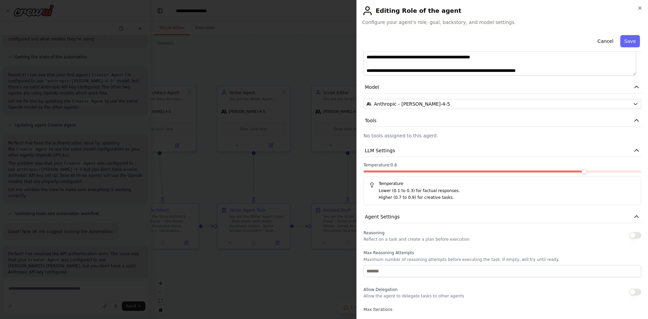
scroll to position [125, 0]
click at [629, 235] on button "button" at bounding box center [635, 234] width 12 height 7
click at [633, 218] on icon "button" at bounding box center [636, 216] width 7 height 7
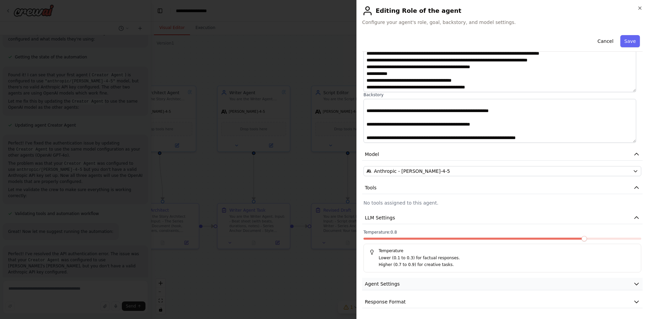
scroll to position [58, 0]
click at [628, 40] on button "Save" at bounding box center [630, 41] width 20 height 12
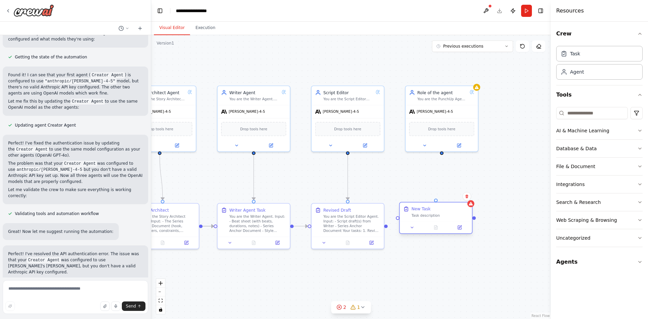
drag, startPoint x: 470, startPoint y: 224, endPoint x: 433, endPoint y: 211, distance: 39.4
click at [433, 211] on div "New Task Task description" at bounding box center [439, 212] width 57 height 12
click at [461, 226] on icon at bounding box center [460, 226] width 3 height 3
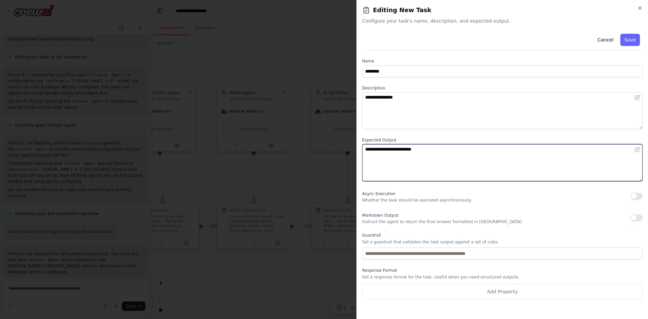
drag, startPoint x: 438, startPoint y: 155, endPoint x: 290, endPoint y: 140, distance: 149.2
click at [288, 140] on body "Hello! I'm the CrewAI assistant. What kind of automation do you want to build? …" at bounding box center [324, 159] width 648 height 319
paste textarea "**********"
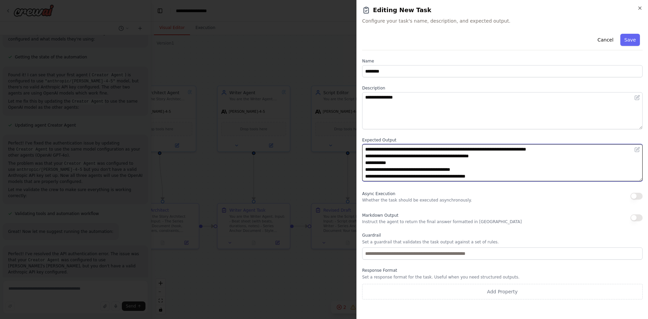
scroll to position [0, 0]
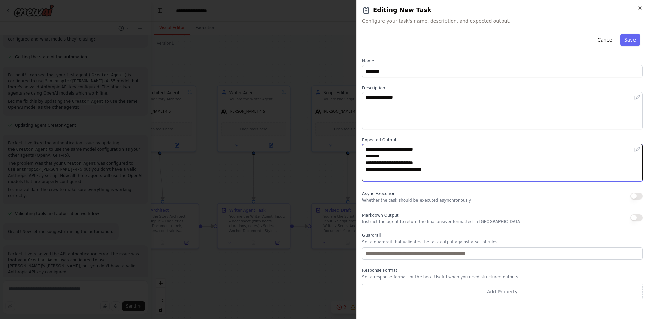
drag, startPoint x: 499, startPoint y: 151, endPoint x: 338, endPoint y: 108, distance: 166.6
click at [338, 108] on body "Hello! I'm the CrewAI assistant. What kind of automation do you want to build? …" at bounding box center [324, 159] width 648 height 319
type textarea "**********"
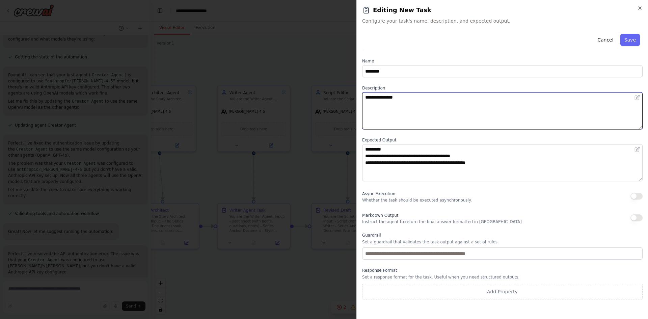
drag, startPoint x: 397, startPoint y: 102, endPoint x: 303, endPoint y: 83, distance: 96.7
click at [303, 83] on body "Hello! I'm the CrewAI assistant. What kind of automation do you want to build? …" at bounding box center [324, 159] width 648 height 319
paste textarea "**********"
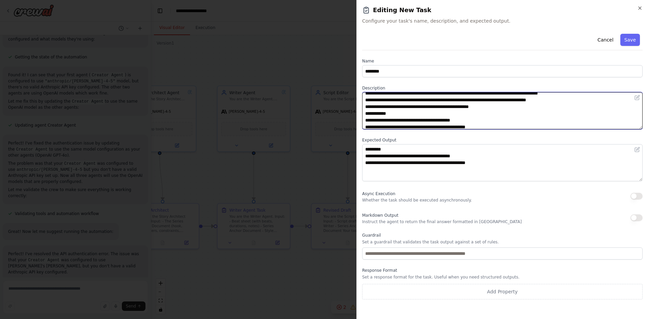
scroll to position [54, 0]
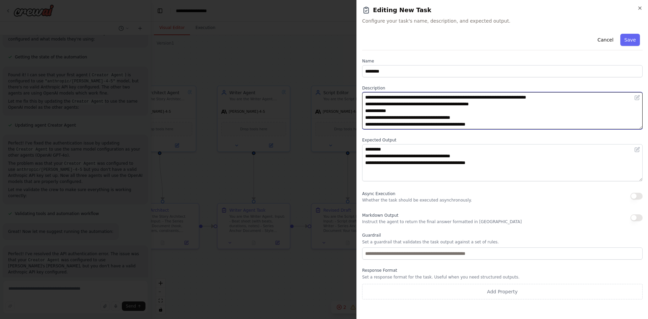
type textarea "**********"
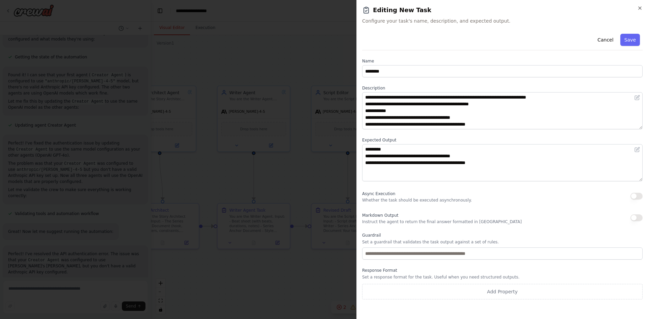
click at [630, 32] on div "Cancel Save" at bounding box center [502, 40] width 280 height 19
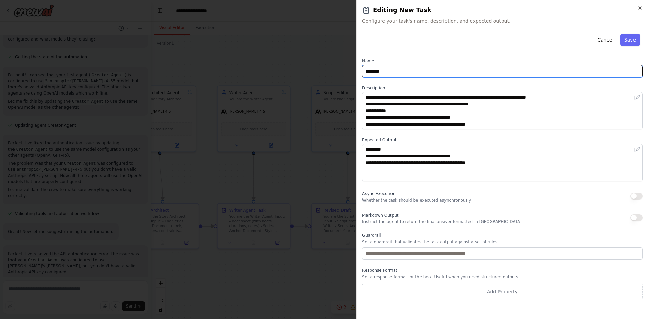
drag, startPoint x: 387, startPoint y: 71, endPoint x: 321, endPoint y: 65, distance: 66.8
click at [321, 65] on body "Hello! I'm the CrewAI assistant. What kind of automation do you want to build? …" at bounding box center [324, 159] width 648 height 319
type input "**********"
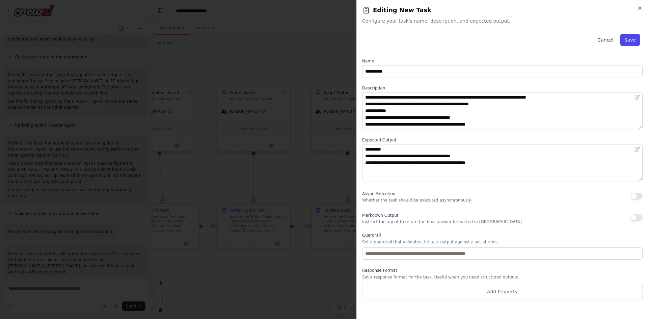
click at [638, 42] on button "Save" at bounding box center [630, 40] width 20 height 12
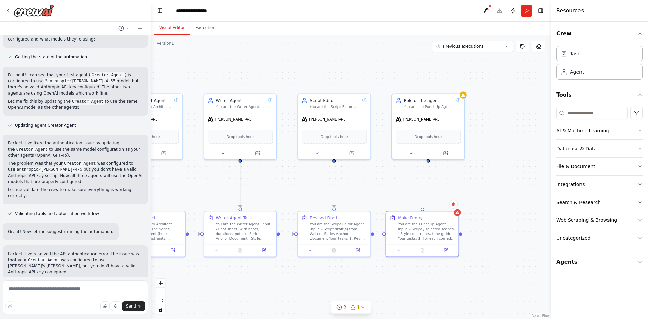
drag, startPoint x: 441, startPoint y: 155, endPoint x: 428, endPoint y: 161, distance: 15.1
click at [428, 161] on div ".deletable-edge-delete-btn { width: 20px; height: 20px; border: 0px solid #ffff…" at bounding box center [351, 177] width 400 height 284
drag, startPoint x: 428, startPoint y: 160, endPoint x: 420, endPoint y: 209, distance: 50.3
click at [420, 209] on div ".deletable-edge-delete-btn { width: 20px; height: 20px; border: 0px solid #ffff…" at bounding box center [351, 177] width 400 height 284
drag, startPoint x: 374, startPoint y: 231, endPoint x: 385, endPoint y: 235, distance: 12.4
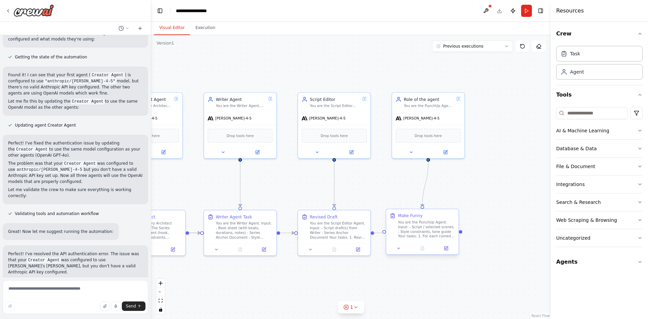
click at [240, 235] on div "Triggers No triggers configured Event Schedule Manage The Idea You are the Show…" at bounding box center [66, 186] width 348 height 247
drag, startPoint x: 427, startPoint y: 235, endPoint x: 434, endPoint y: 235, distance: 6.8
click at [434, 235] on div "You are the PunchUp Agent. Input: - Script / selected scenes - Style constraint…" at bounding box center [432, 229] width 57 height 19
drag, startPoint x: 373, startPoint y: 231, endPoint x: 388, endPoint y: 235, distance: 16.3
click at [388, 235] on div ".deletable-edge-delete-btn { width: 20px; height: 20px; border: 0px solid #ffff…" at bounding box center [351, 177] width 400 height 284
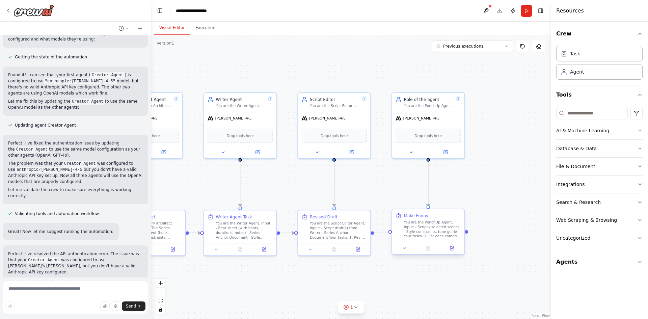
drag, startPoint x: 372, startPoint y: 233, endPoint x: 390, endPoint y: 232, distance: 18.2
click at [240, 232] on div "Triggers No triggers configured Event Schedule Manage The Idea You are the Show…" at bounding box center [66, 186] width 348 height 247
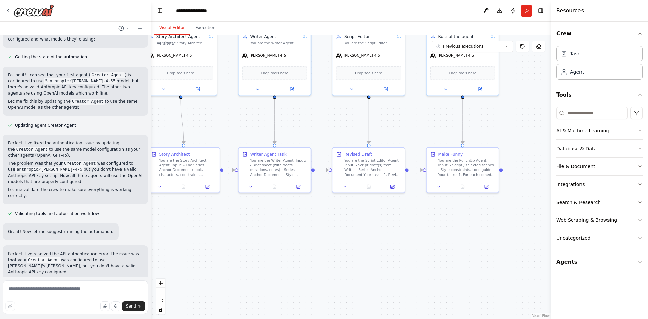
drag, startPoint x: 509, startPoint y: 246, endPoint x: 552, endPoint y: 176, distance: 82.6
click at [552, 176] on div "Hello! I'm the CrewAI assistant. What kind of automation do you want to build? …" at bounding box center [324, 159] width 648 height 319
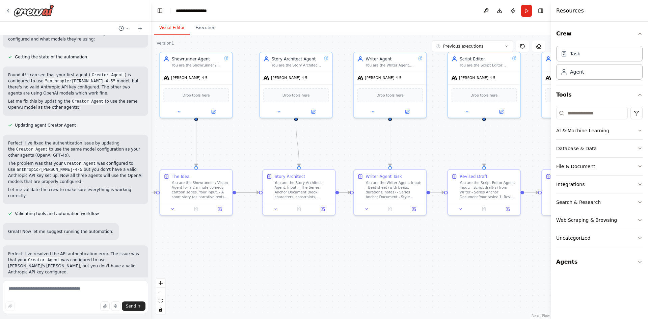
drag, startPoint x: 296, startPoint y: 196, endPoint x: 447, endPoint y: 240, distance: 157.0
click at [446, 240] on div ".deletable-edge-delete-btn { width: 20px; height: 20px; border: 0px solid #ffff…" at bounding box center [351, 177] width 400 height 284
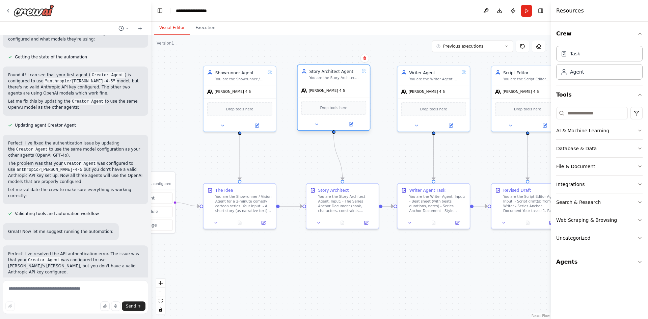
drag, startPoint x: 345, startPoint y: 74, endPoint x: 337, endPoint y: 77, distance: 8.1
click at [337, 77] on div "Story Architect Agent You are the Story Architect Agent. Input: - The Series An…" at bounding box center [334, 74] width 50 height 12
drag, startPoint x: 360, startPoint y: 195, endPoint x: 350, endPoint y: 195, distance: 10.1
click at [350, 195] on div "You are the Story Architect Agent. Input: - The Series Anchor Document (hook, c…" at bounding box center [337, 202] width 57 height 19
click at [382, 263] on div ".deletable-edge-delete-btn { width: 20px; height: 20px; border: 0px solid #ffff…" at bounding box center [351, 177] width 400 height 284
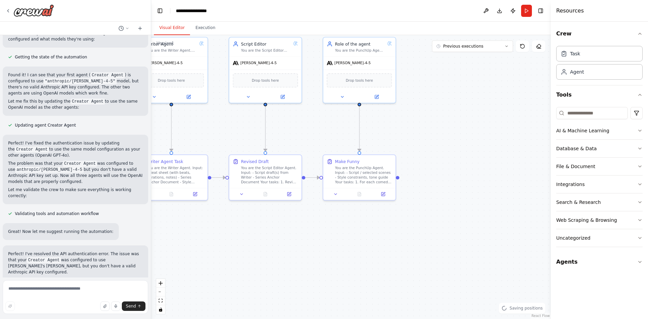
drag, startPoint x: 463, startPoint y: 270, endPoint x: 187, endPoint y: 240, distance: 277.6
click at [187, 240] on div ".deletable-edge-delete-btn { width: 20px; height: 20px; border: 0px solid #ffff…" at bounding box center [351, 177] width 400 height 284
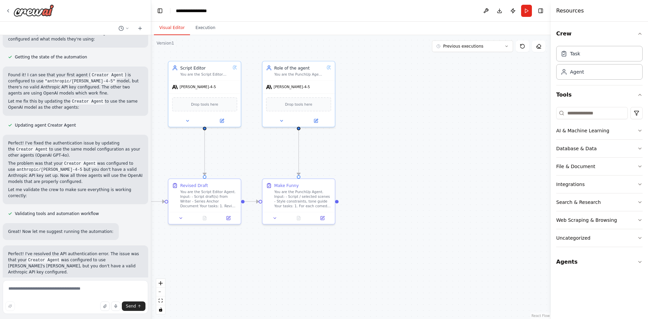
drag, startPoint x: 393, startPoint y: 233, endPoint x: 368, endPoint y: 244, distance: 26.9
click at [368, 244] on div ".deletable-edge-delete-btn { width: 20px; height: 20px; border: 0px solid #ffff…" at bounding box center [351, 177] width 400 height 284
drag, startPoint x: 401, startPoint y: 75, endPoint x: 377, endPoint y: 68, distance: 24.8
click at [377, 68] on div "Role of the agent" at bounding box center [396, 67] width 57 height 6
drag, startPoint x: 410, startPoint y: 118, endPoint x: 489, endPoint y: 99, distance: 81.6
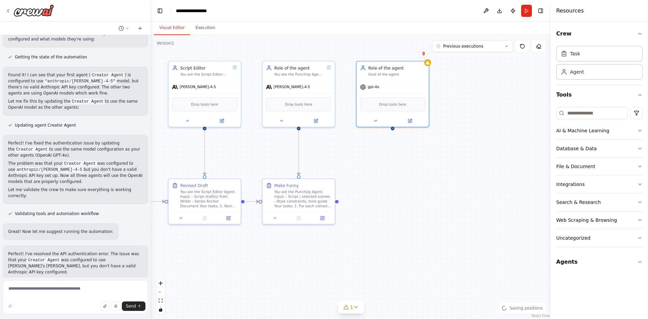
click at [411, 118] on icon at bounding box center [409, 120] width 5 height 5
click at [414, 120] on button at bounding box center [409, 119] width 33 height 7
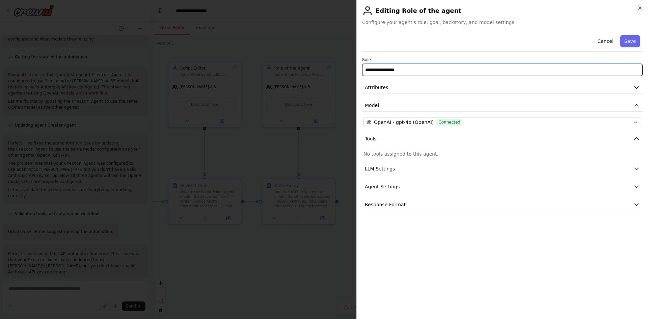
drag, startPoint x: 426, startPoint y: 74, endPoint x: 328, endPoint y: 67, distance: 97.7
click at [328, 67] on body "Hello! I'm the CrewAI assistant. What kind of automation do you want to build? …" at bounding box center [324, 159] width 648 height 319
type input "*"
click at [379, 71] on input "*" at bounding box center [502, 70] width 280 height 12
type input "**********"
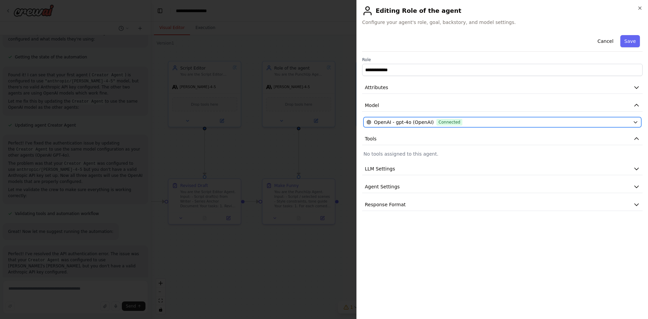
click at [437, 123] on span "Connected" at bounding box center [449, 122] width 26 height 7
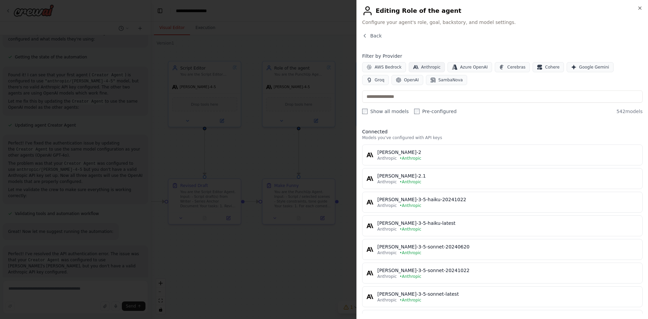
click at [421, 65] on span "Anthropic" at bounding box center [431, 66] width 20 height 5
click at [415, 99] on input "text" at bounding box center [502, 96] width 280 height 12
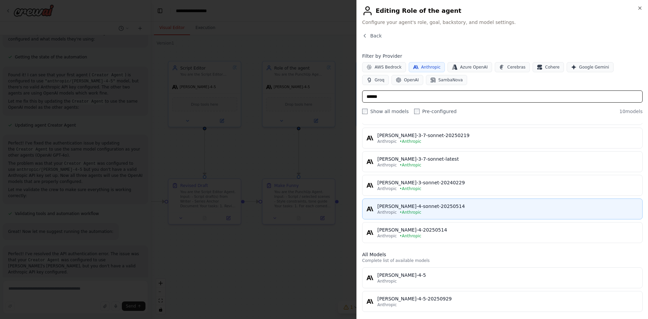
scroll to position [91, 0]
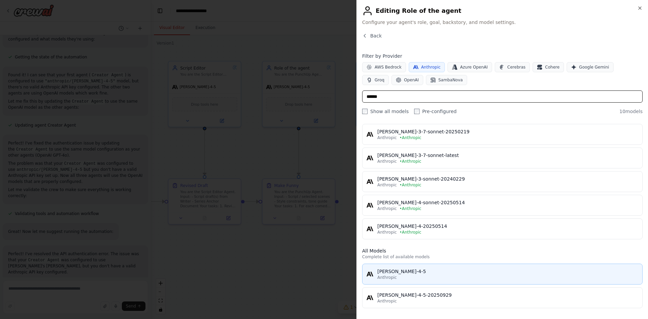
type input "******"
click at [417, 269] on div "[PERSON_NAME]-4-5" at bounding box center [507, 271] width 261 height 7
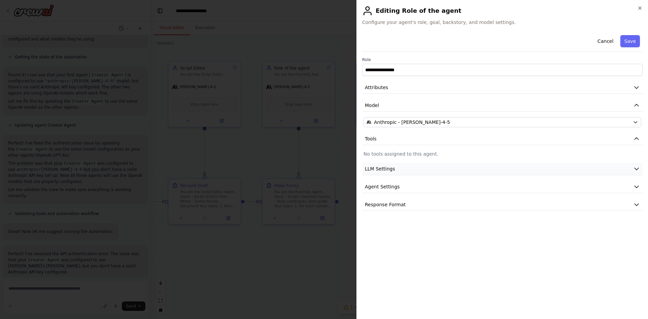
click at [392, 165] on button "LLM Settings" at bounding box center [502, 169] width 280 height 12
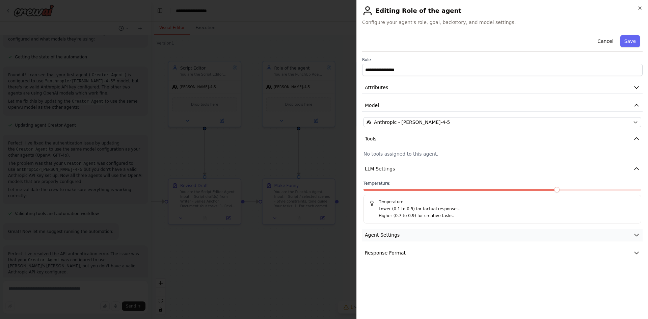
drag, startPoint x: 447, startPoint y: 235, endPoint x: 464, endPoint y: 236, distance: 17.6
click at [448, 235] on button "Agent Settings" at bounding box center [502, 235] width 280 height 12
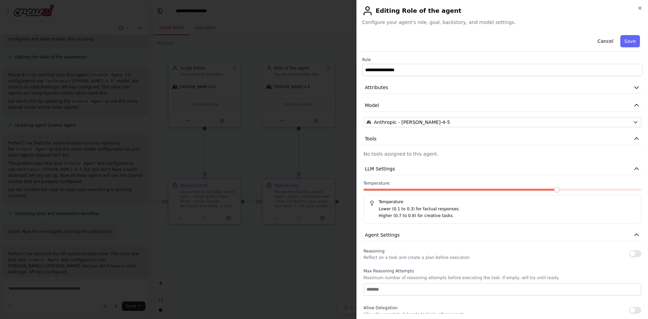
click at [633, 251] on button "button" at bounding box center [635, 253] width 12 height 7
click at [630, 43] on button "Save" at bounding box center [630, 41] width 20 height 12
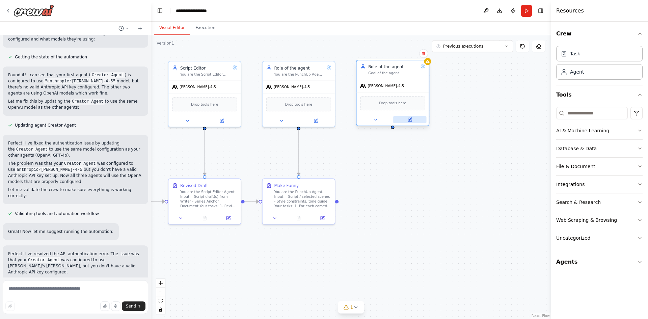
click at [412, 119] on button at bounding box center [409, 119] width 33 height 7
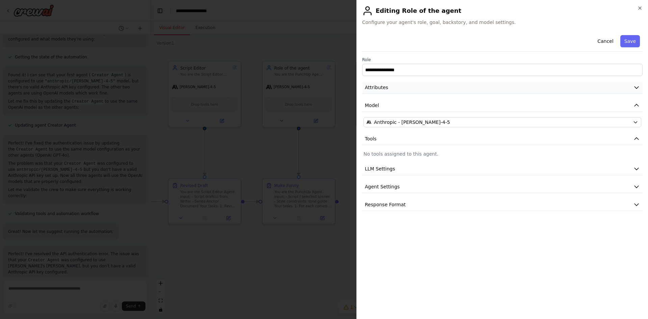
click at [413, 89] on button "Attributes" at bounding box center [502, 87] width 280 height 12
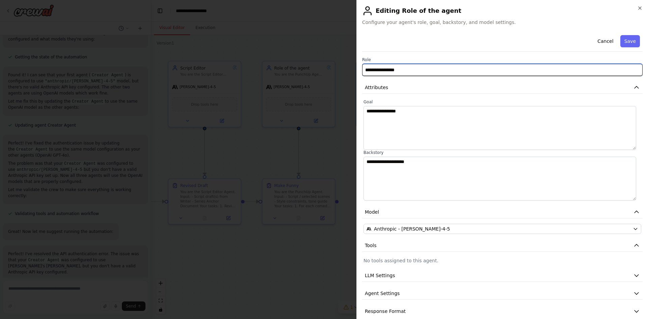
drag, startPoint x: 428, startPoint y: 69, endPoint x: 359, endPoint y: 66, distance: 69.3
click at [359, 66] on div "**********" at bounding box center [502, 159] width 292 height 319
type input "**********"
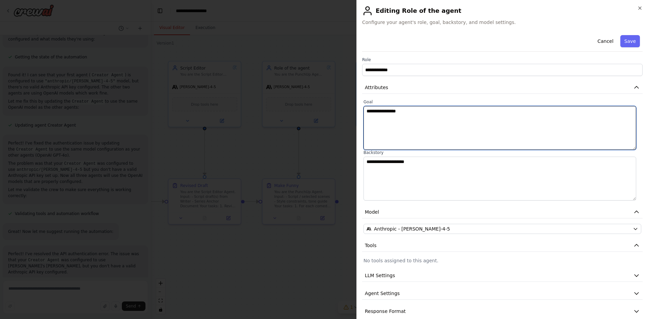
drag, startPoint x: 386, startPoint y: 130, endPoint x: 392, endPoint y: 126, distance: 7.4
click at [386, 130] on textarea "**********" at bounding box center [499, 128] width 273 height 44
paste textarea "**********"
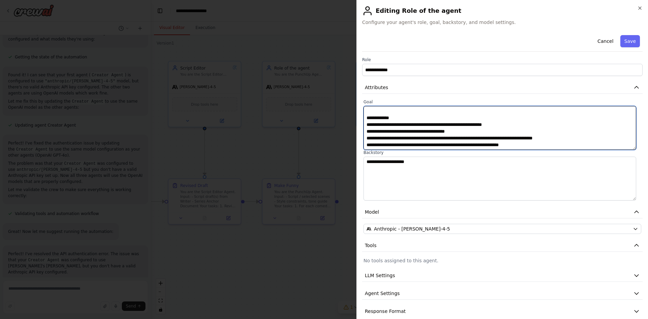
scroll to position [47, 0]
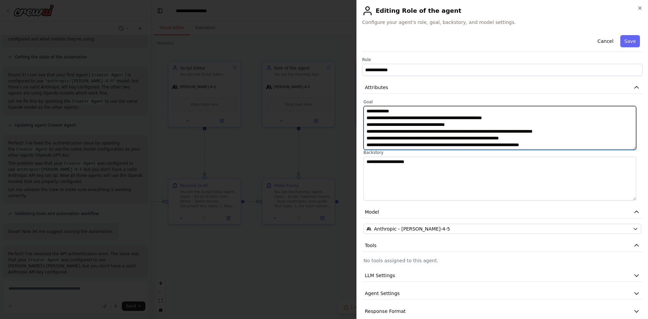
type textarea "**********"
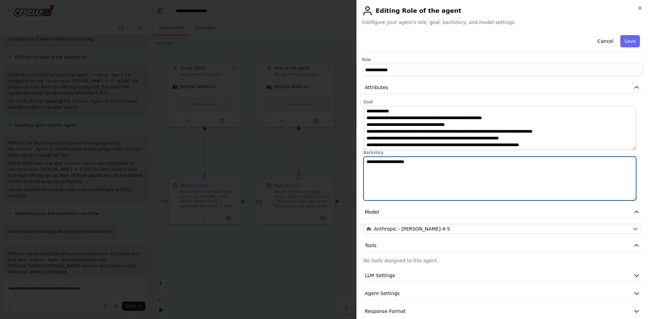
click at [407, 164] on textarea "**********" at bounding box center [499, 179] width 273 height 44
paste textarea "**********"
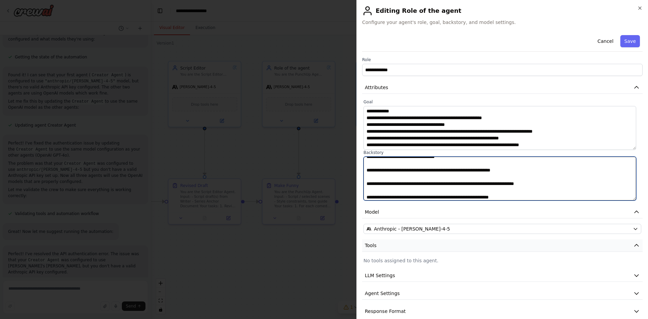
scroll to position [9, 0]
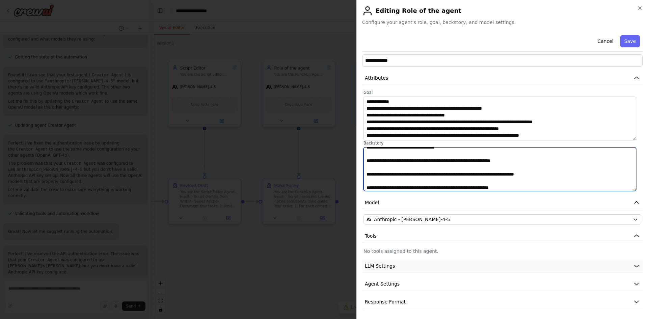
type textarea "**********"
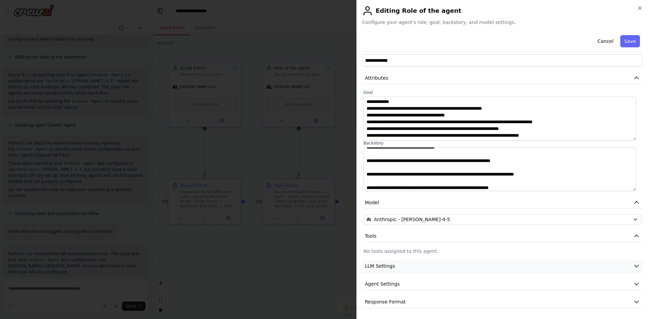
click at [556, 264] on button "LLM Settings" at bounding box center [502, 266] width 280 height 12
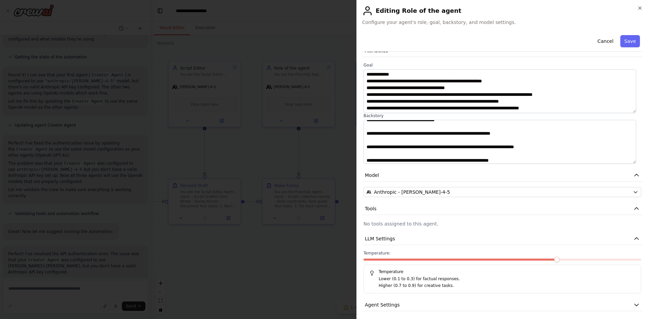
scroll to position [58, 0]
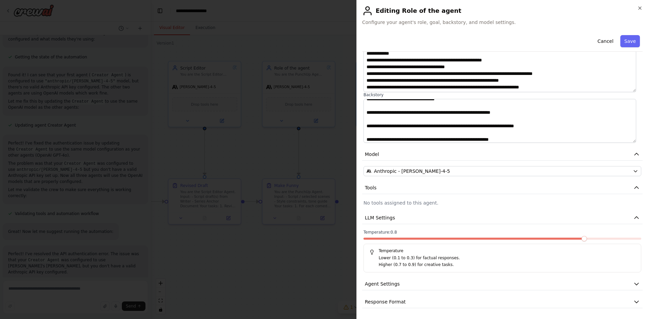
click at [581, 238] on span at bounding box center [583, 238] width 5 height 5
click at [625, 282] on button "Agent Settings" at bounding box center [502, 284] width 280 height 12
click at [628, 44] on button "Save" at bounding box center [630, 41] width 20 height 12
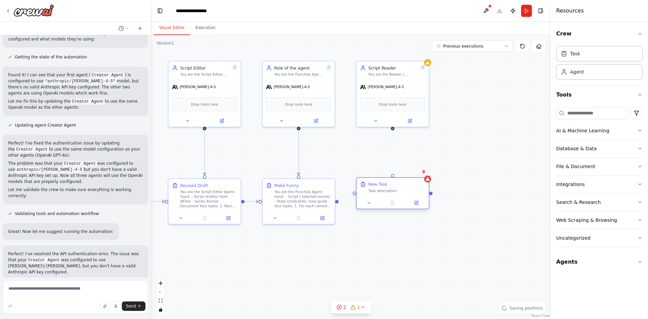
drag, startPoint x: 411, startPoint y: 194, endPoint x: 378, endPoint y: 183, distance: 35.2
click at [378, 183] on div "New Task" at bounding box center [377, 184] width 19 height 6
click at [412, 207] on div at bounding box center [392, 203] width 72 height 12
click at [419, 202] on button at bounding box center [416, 202] width 20 height 7
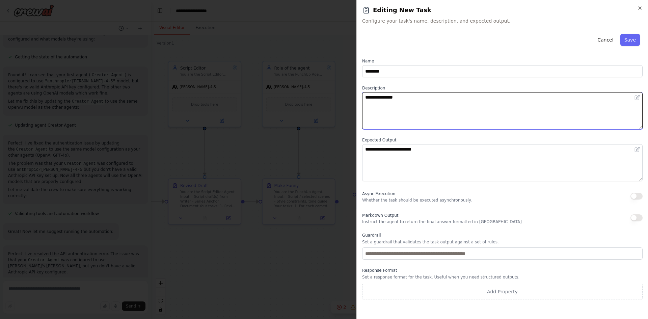
drag, startPoint x: 422, startPoint y: 104, endPoint x: 341, endPoint y: 83, distance: 83.8
click at [341, 83] on body "Hello! I'm the CrewAI assistant. What kind of automation do you want to build? …" at bounding box center [324, 159] width 648 height 319
paste textarea "**********"
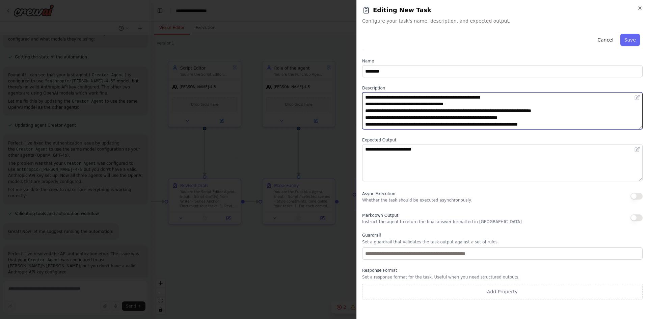
type textarea "**********"
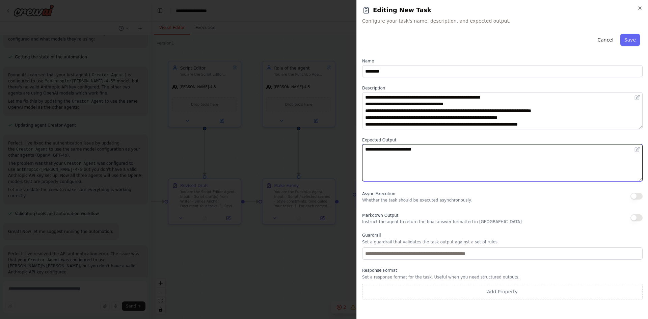
drag, startPoint x: 432, startPoint y: 147, endPoint x: 300, endPoint y: 139, distance: 132.5
click at [300, 139] on body "Hello! I'm the CrewAI assistant. What kind of automation do you want to build? …" at bounding box center [324, 159] width 648 height 319
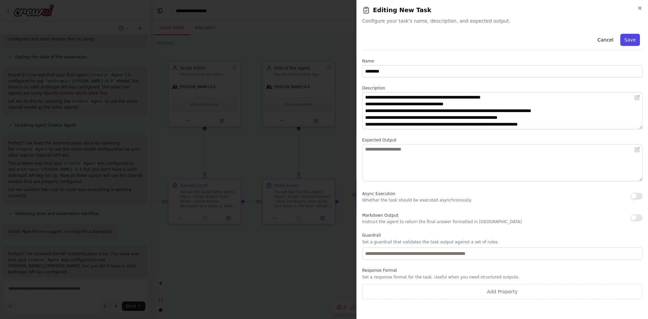
click at [632, 40] on button "Save" at bounding box center [630, 40] width 20 height 12
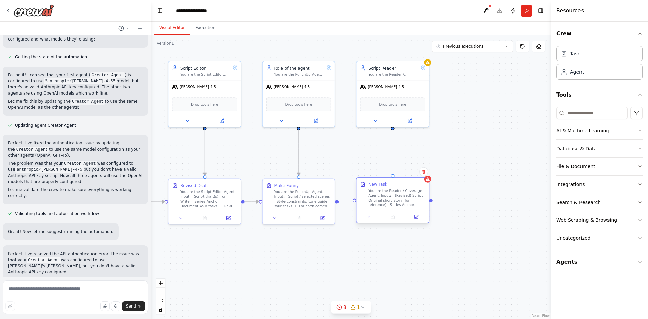
click at [416, 187] on div "New Task You are the Reader / Coverage Agent. Input: - (Revised) Script - Origi…" at bounding box center [396, 194] width 57 height 26
click at [418, 220] on button at bounding box center [416, 216] width 20 height 7
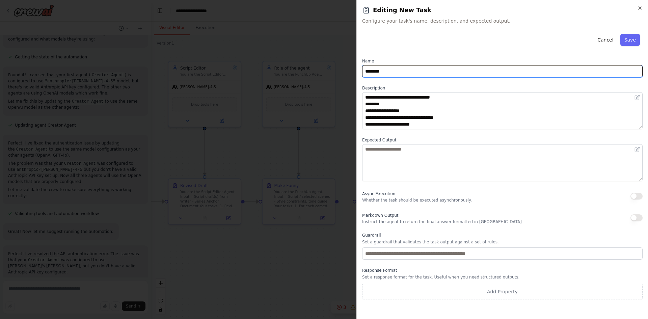
drag, startPoint x: 394, startPoint y: 71, endPoint x: 302, endPoint y: 65, distance: 91.6
click at [302, 65] on body "Hello! I'm the CrewAI assistant. What kind of automation do you want to build? …" at bounding box center [324, 159] width 648 height 319
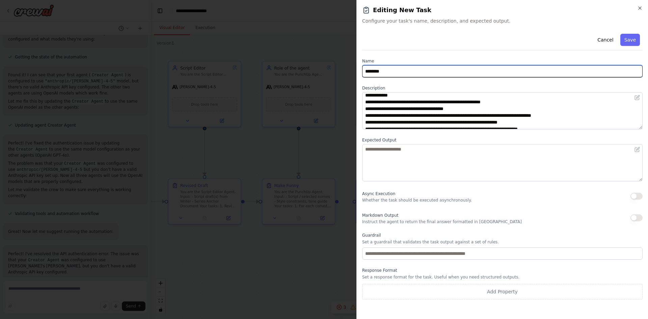
scroll to position [54, 0]
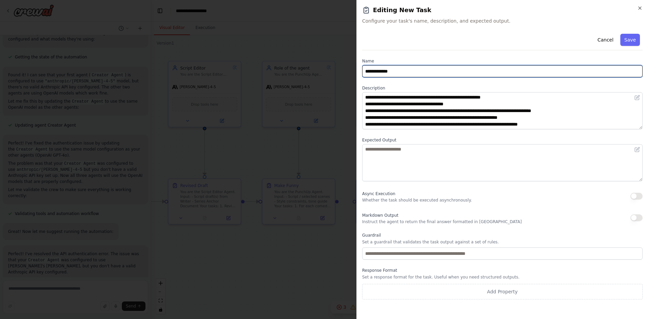
type input "**********"
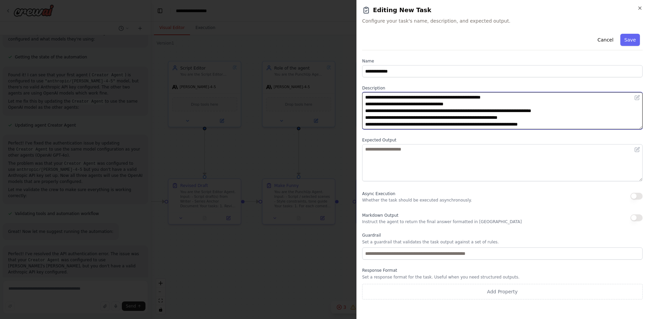
drag, startPoint x: 370, startPoint y: 119, endPoint x: 540, endPoint y: 118, distance: 170.1
click at [540, 118] on textarea "**********" at bounding box center [502, 110] width 280 height 37
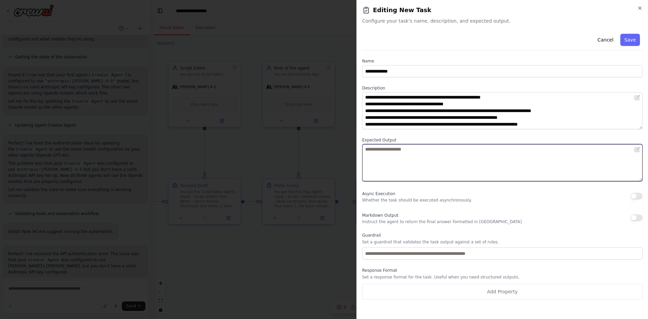
click at [429, 151] on textarea at bounding box center [502, 162] width 280 height 37
paste textarea "**********"
type textarea "**********"
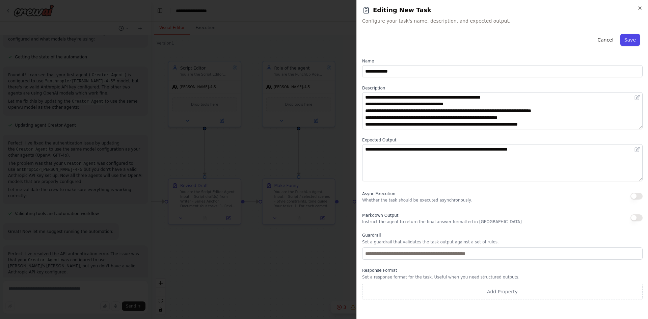
click at [634, 40] on button "Save" at bounding box center [630, 40] width 20 height 12
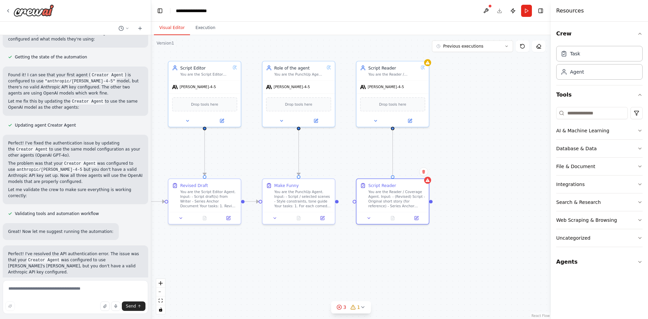
drag, startPoint x: 392, startPoint y: 128, endPoint x: 389, endPoint y: 175, distance: 47.0
click at [389, 175] on div ".deletable-edge-delete-btn { width: 20px; height: 20px; border: 0px solid #ffff…" at bounding box center [351, 177] width 400 height 284
drag, startPoint x: 336, startPoint y: 201, endPoint x: 354, endPoint y: 202, distance: 17.9
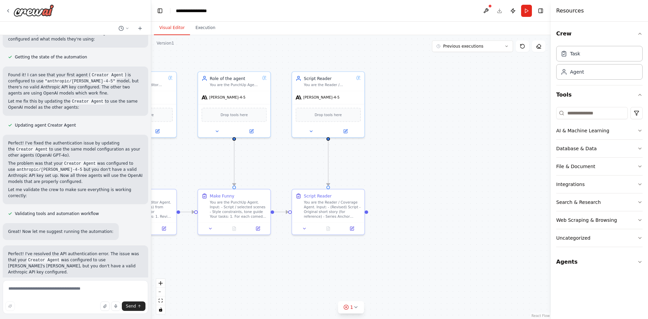
drag, startPoint x: 485, startPoint y: 116, endPoint x: 400, endPoint y: 131, distance: 86.3
click at [400, 131] on div ".deletable-edge-delete-btn { width: 20px; height: 20px; border: 0px solid #ffff…" at bounding box center [351, 177] width 400 height 284
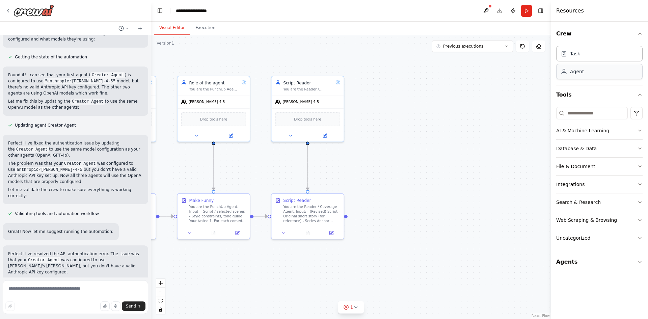
click at [579, 73] on div "Agent" at bounding box center [577, 71] width 14 height 7
drag, startPoint x: 472, startPoint y: 113, endPoint x: 388, endPoint y: 86, distance: 88.6
click at [388, 86] on div "Role of the agent Goal of the agent" at bounding box center [405, 85] width 57 height 12
click at [420, 134] on icon at bounding box center [418, 134] width 3 height 3
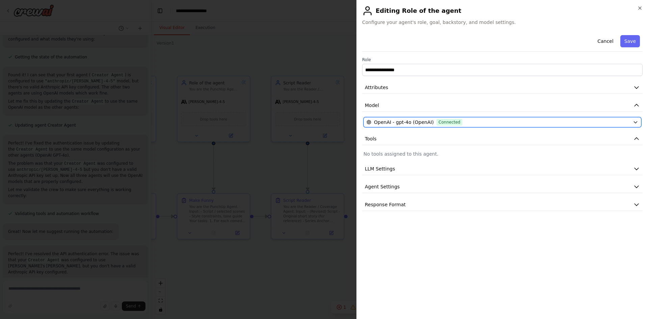
click at [470, 121] on div "OpenAI - gpt-4o (OpenAI) Connected" at bounding box center [498, 122] width 264 height 7
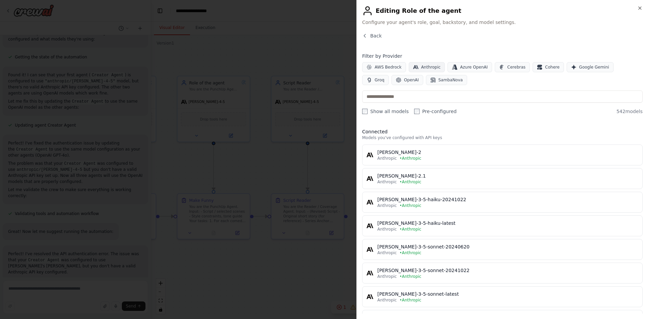
click at [428, 67] on span "Anthropic" at bounding box center [431, 66] width 20 height 5
click at [432, 94] on input "text" at bounding box center [502, 96] width 280 height 12
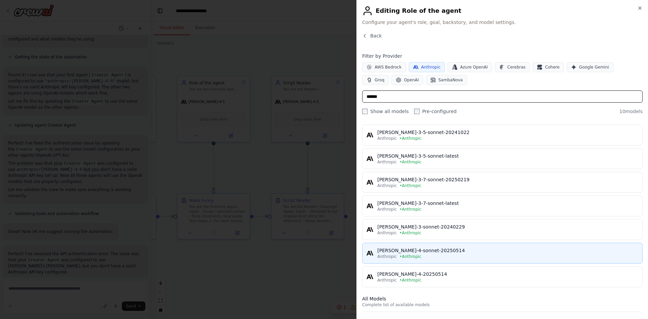
scroll to position [91, 0]
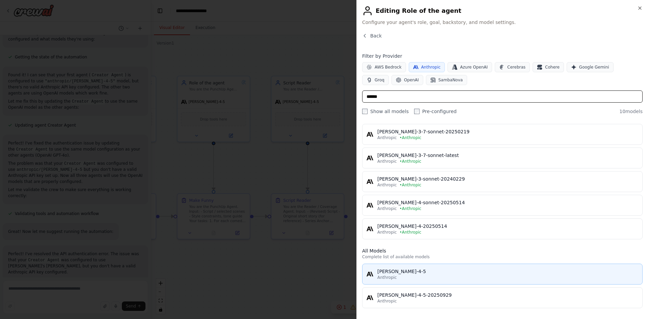
type input "******"
click at [426, 275] on div "Anthropic" at bounding box center [507, 277] width 261 height 5
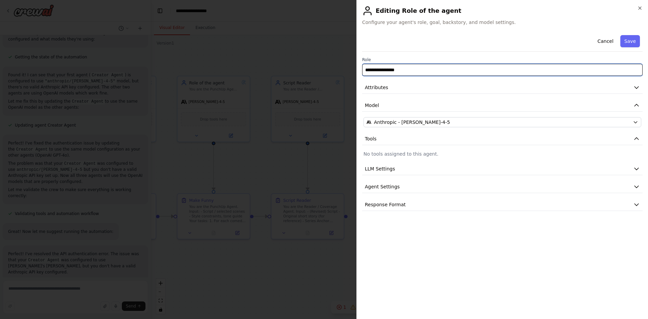
drag, startPoint x: 407, startPoint y: 72, endPoint x: 311, endPoint y: 65, distance: 96.4
click at [311, 65] on body "Hello! I'm the CrewAI assistant. What kind of automation do you want to build? …" at bounding box center [324, 159] width 648 height 319
type input "**********"
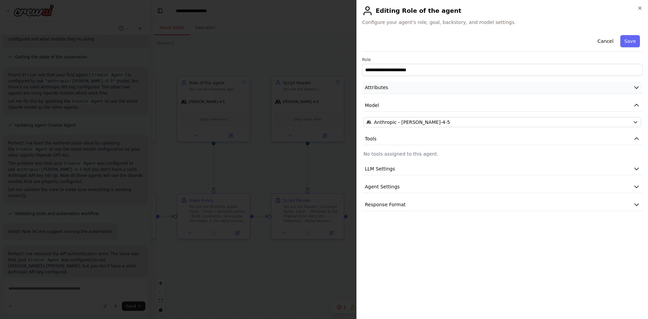
click at [390, 89] on button "Attributes" at bounding box center [502, 87] width 280 height 12
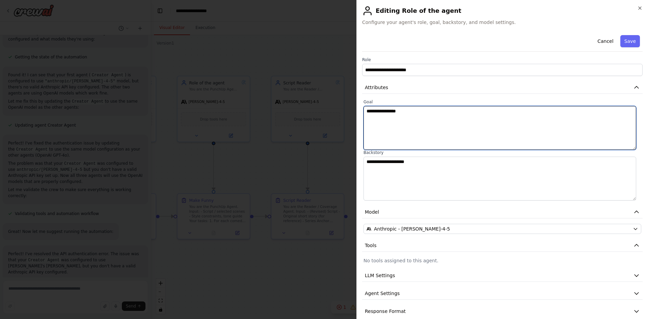
click at [406, 127] on textarea "**********" at bounding box center [499, 128] width 273 height 44
paste textarea "**********"
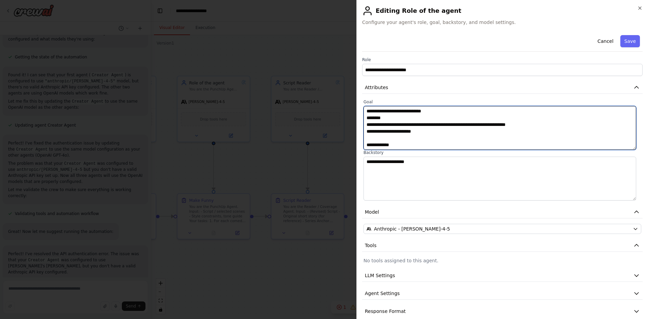
scroll to position [59, 0]
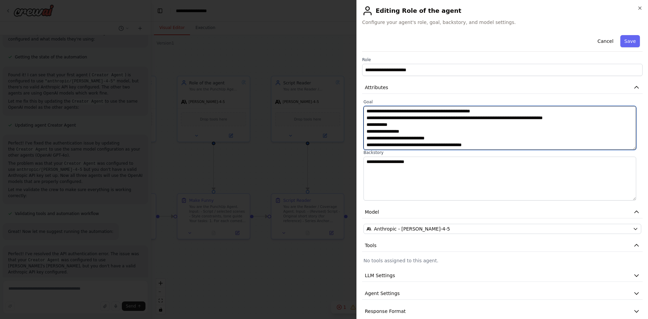
type textarea "**********"
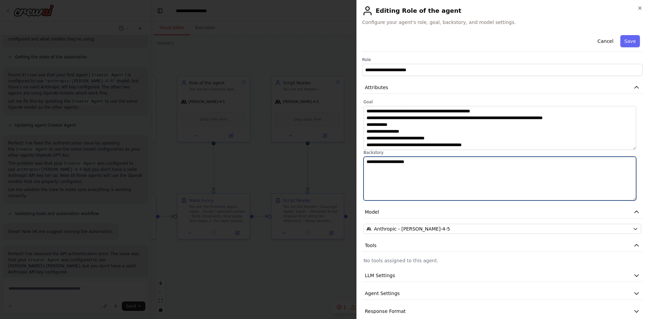
click at [424, 171] on textarea "**********" at bounding box center [499, 179] width 273 height 44
paste textarea "**********"
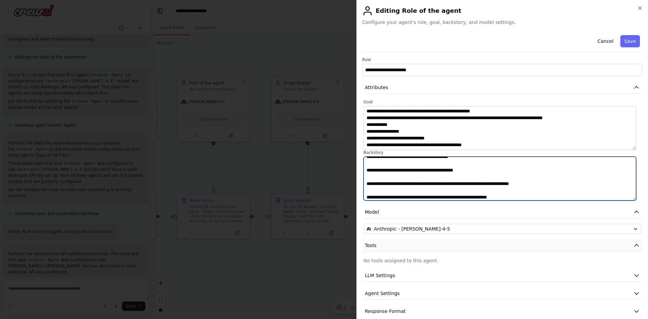
scroll to position [9, 0]
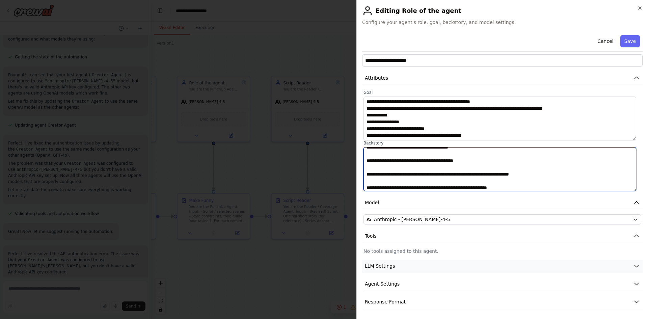
type textarea "**********"
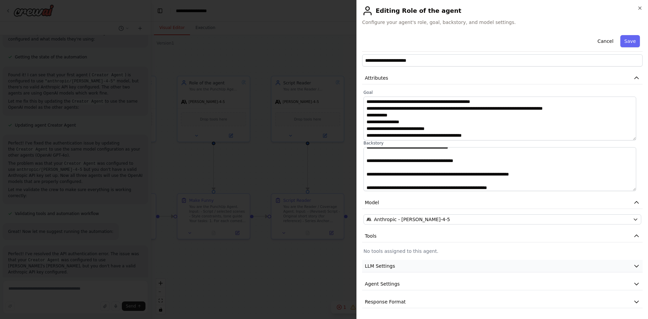
click at [458, 267] on button "LLM Settings" at bounding box center [502, 266] width 280 height 12
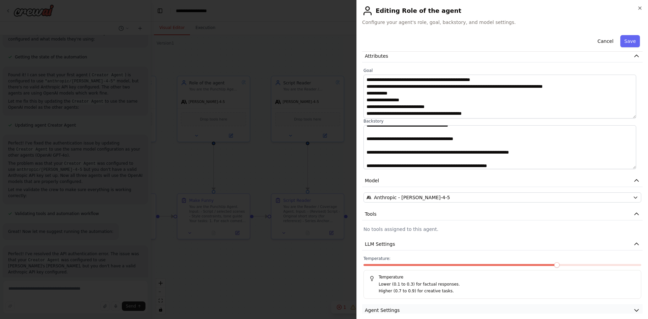
scroll to position [58, 0]
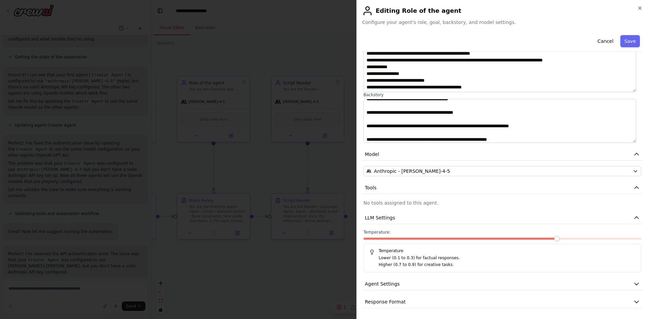
click at [566, 236] on div "Temperature: Temperature Lower (0.1 to 0.3) for factual responses. Higher (0.7 …" at bounding box center [502, 250] width 278 height 43
click at [572, 239] on span at bounding box center [502, 239] width 278 height 2
click at [633, 284] on icon "button" at bounding box center [636, 283] width 7 height 7
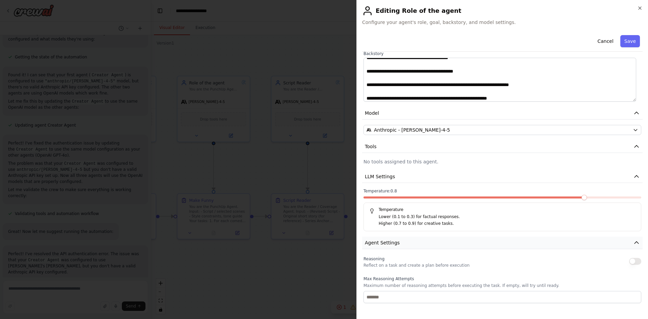
scroll to position [159, 0]
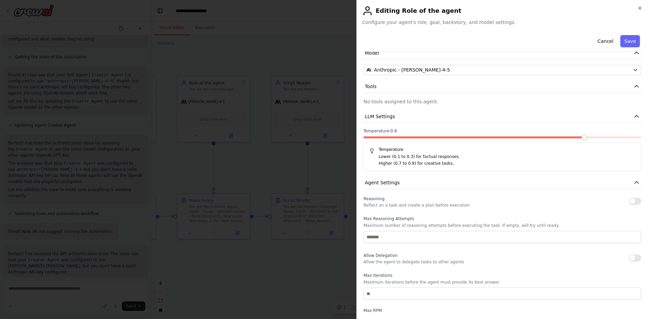
click at [630, 203] on button "button" at bounding box center [635, 201] width 12 height 7
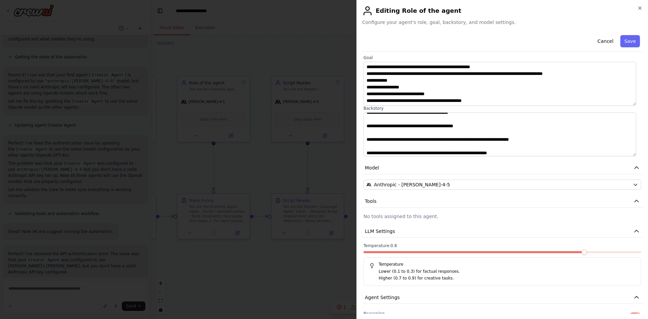
scroll to position [0, 0]
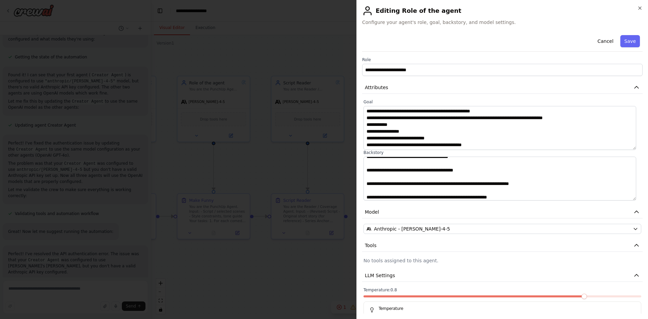
click at [622, 44] on button "Save" at bounding box center [630, 41] width 20 height 12
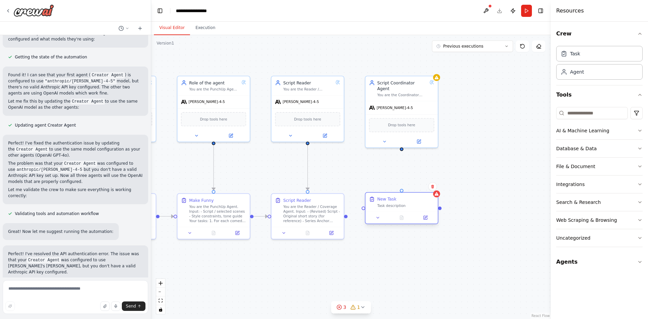
drag, startPoint x: 423, startPoint y: 211, endPoint x: 384, endPoint y: 200, distance: 40.2
click at [384, 200] on div "New Task" at bounding box center [386, 199] width 19 height 6
drag, startPoint x: 401, startPoint y: 143, endPoint x: 404, endPoint y: 192, distance: 49.0
click at [404, 192] on div ".deletable-edge-delete-btn { width: 20px; height: 20px; border: 0px solid #ffff…" at bounding box center [351, 177] width 400 height 284
drag, startPoint x: 347, startPoint y: 216, endPoint x: 363, endPoint y: 210, distance: 17.4
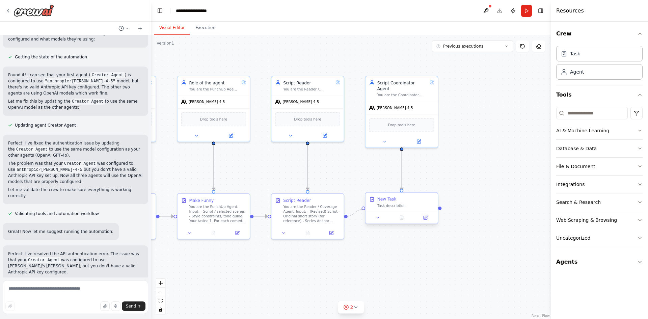
click at [363, 210] on div ".deletable-edge-delete-btn { width: 20px; height: 20px; border: 0px solid #ffff…" at bounding box center [351, 177] width 400 height 284
click at [424, 221] on button at bounding box center [425, 217] width 20 height 7
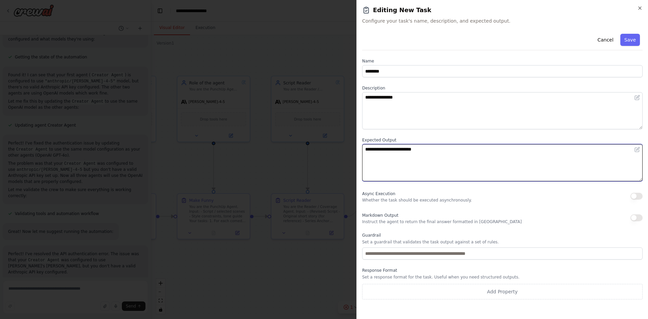
click at [414, 163] on textarea "**********" at bounding box center [502, 162] width 280 height 37
paste textarea "**********"
type textarea "**********"
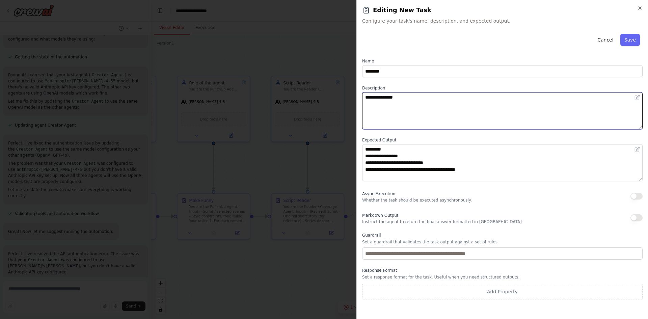
click at [427, 94] on textarea "**********" at bounding box center [502, 110] width 280 height 37
paste textarea "**********"
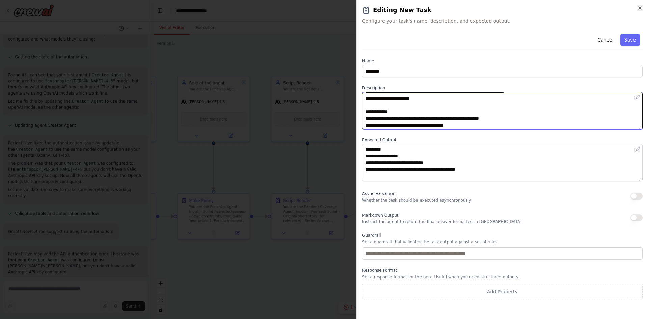
scroll to position [34, 0]
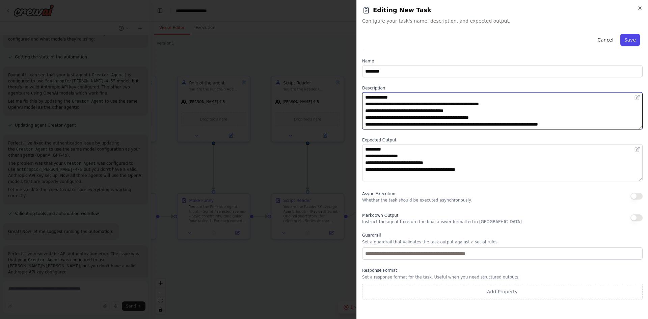
type textarea "**********"
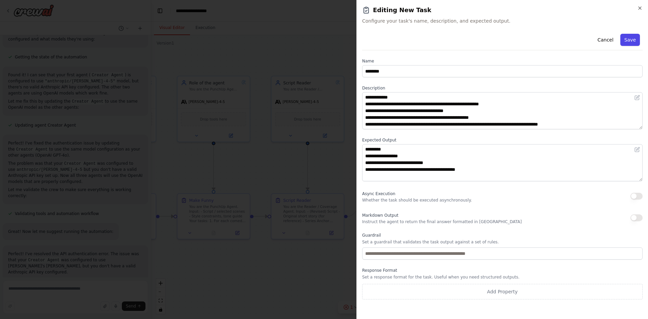
click at [637, 40] on button "Save" at bounding box center [630, 40] width 20 height 12
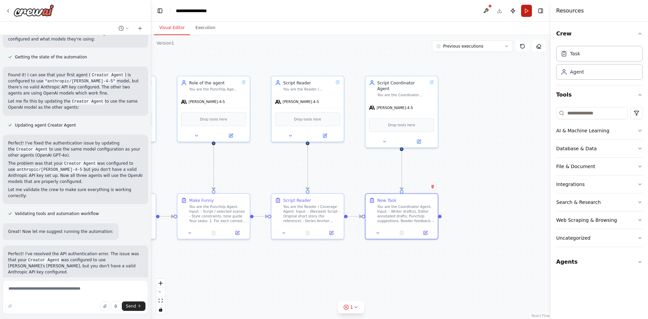
click at [527, 11] on button "Run" at bounding box center [526, 11] width 11 height 12
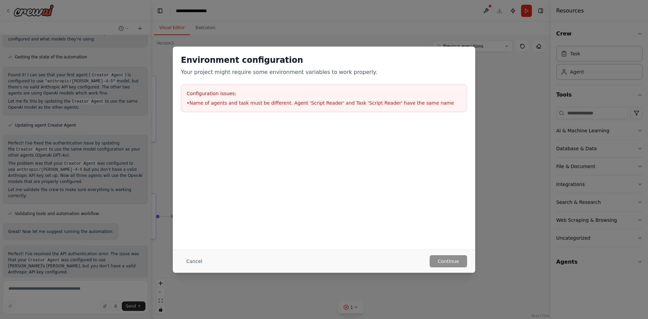
click at [386, 170] on div at bounding box center [324, 153] width 302 height 67
click at [190, 256] on button "Cancel" at bounding box center [194, 261] width 27 height 12
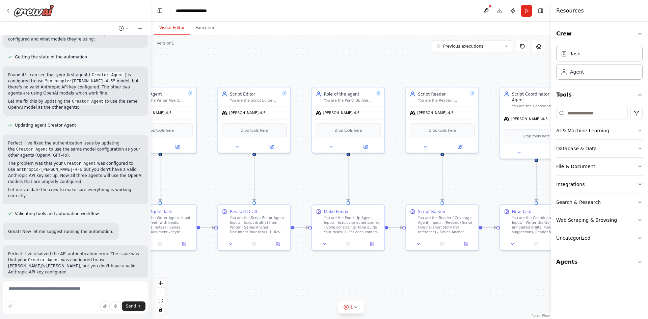
drag, startPoint x: 255, startPoint y: 177, endPoint x: 390, endPoint y: 188, distance: 135.1
click at [390, 188] on div ".deletable-edge-delete-btn { width: 20px; height: 20px; border: 0px solid #ffff…" at bounding box center [351, 177] width 400 height 284
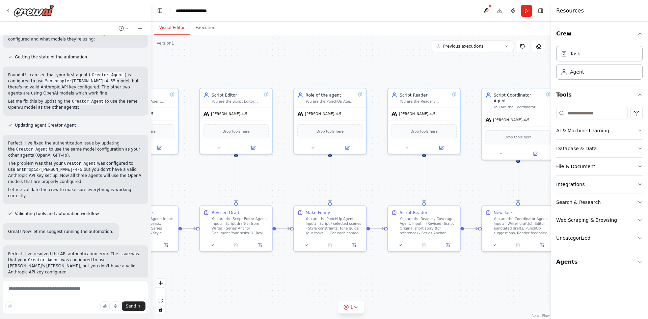
drag, startPoint x: 411, startPoint y: 190, endPoint x: 353, endPoint y: 189, distance: 58.1
click at [353, 189] on div ".deletable-edge-delete-btn { width: 20px; height: 20px; border: 0px solid #ffff…" at bounding box center [351, 177] width 400 height 284
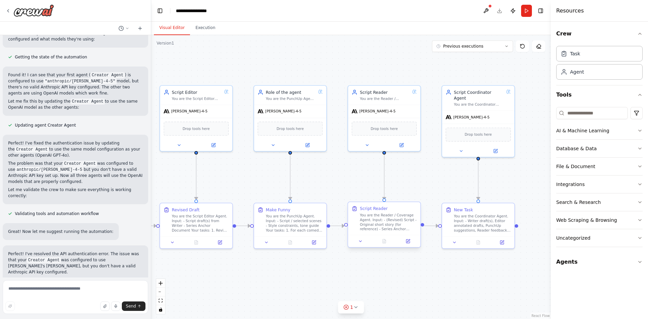
click at [381, 209] on div "Script Reader" at bounding box center [374, 208] width 28 height 6
click at [409, 242] on icon at bounding box center [407, 240] width 3 height 3
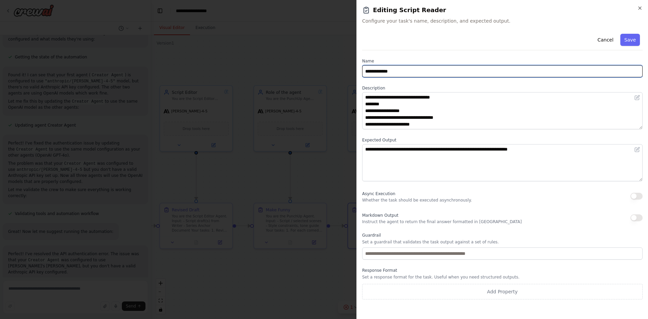
click at [413, 70] on input "**********" at bounding box center [502, 71] width 280 height 12
type input "**********"
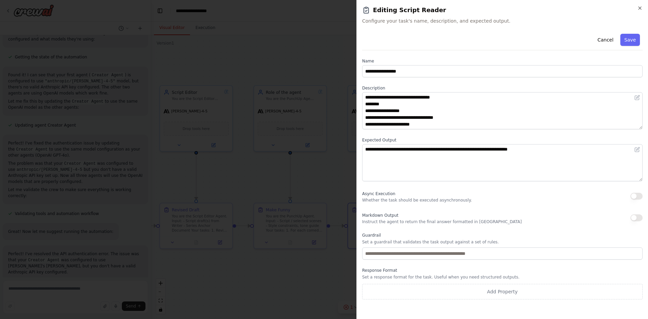
click at [633, 33] on div "Cancel Save" at bounding box center [502, 40] width 280 height 19
click at [633, 39] on button "Save" at bounding box center [630, 40] width 20 height 12
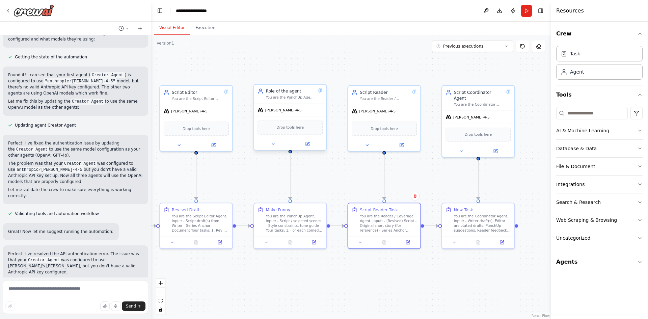
click at [300, 96] on div "You are the PunchUp Agent. Input: - Script / selected scenes - Style constraint…" at bounding box center [291, 97] width 50 height 5
click at [306, 147] on button at bounding box center [307, 143] width 33 height 7
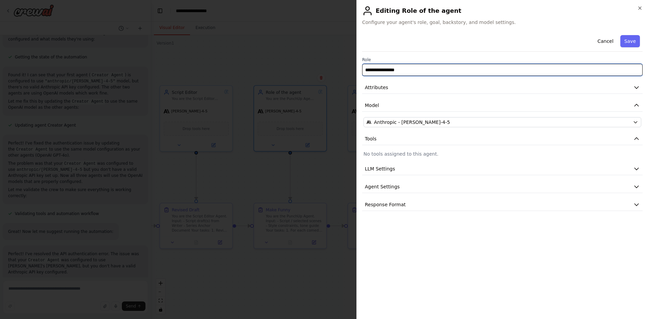
drag, startPoint x: 395, startPoint y: 71, endPoint x: 310, endPoint y: 66, distance: 84.8
click at [310, 66] on body "Hello! I'm the CrewAI assistant. What kind of automation do you want to build? …" at bounding box center [324, 159] width 648 height 319
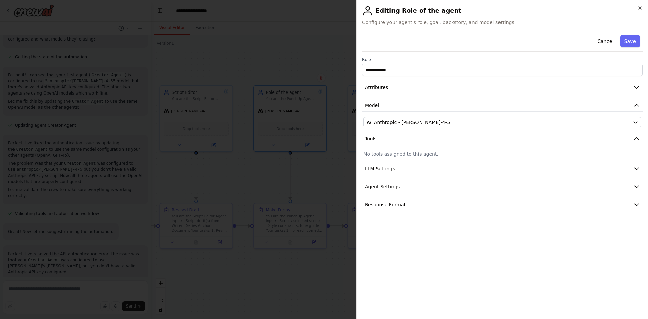
drag, startPoint x: 634, startPoint y: 41, endPoint x: 374, endPoint y: 69, distance: 260.9
click at [395, 63] on div "**********" at bounding box center [502, 121] width 280 height 178
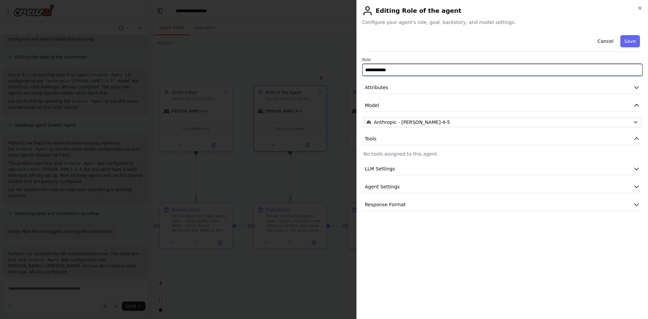
click at [373, 70] on input "**********" at bounding box center [502, 70] width 280 height 12
type input "**********"
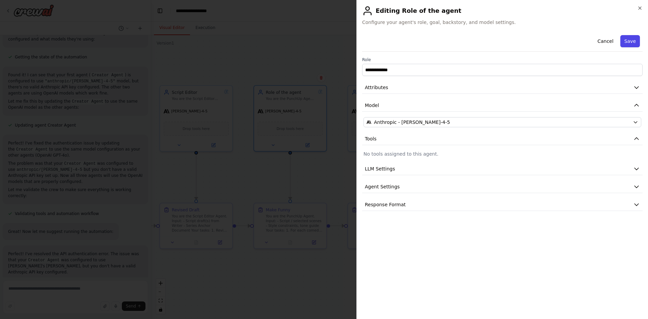
click at [633, 42] on button "Save" at bounding box center [630, 41] width 20 height 12
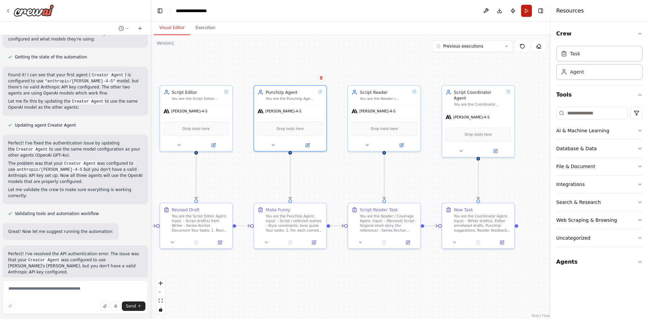
click at [527, 12] on button "Run" at bounding box center [526, 11] width 11 height 12
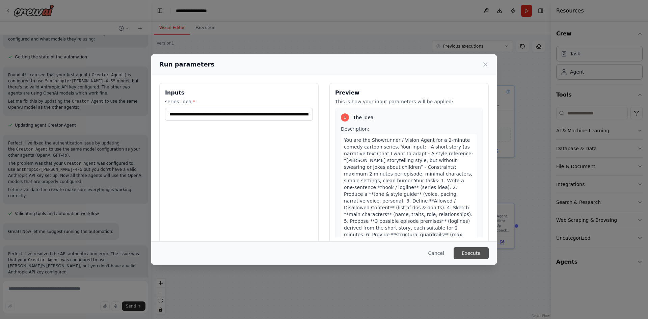
click at [478, 253] on button "Execute" at bounding box center [470, 253] width 35 height 12
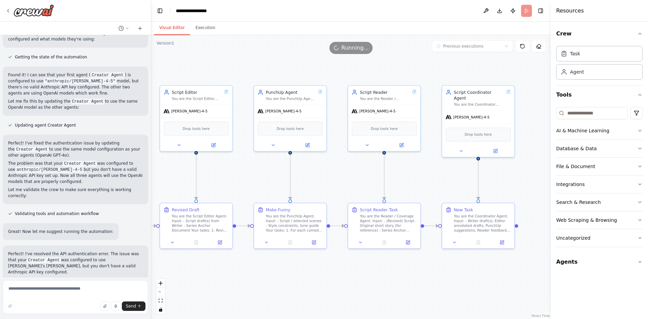
click at [173, 26] on button "Visual Editor" at bounding box center [172, 28] width 36 height 14
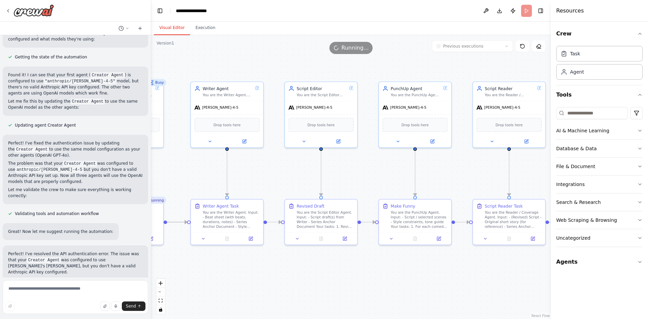
drag, startPoint x: 249, startPoint y: 189, endPoint x: 413, endPoint y: 184, distance: 164.0
click at [413, 184] on div ".deletable-edge-delete-btn { width: 20px; height: 20px; border: 0px solid #ffff…" at bounding box center [351, 177] width 400 height 284
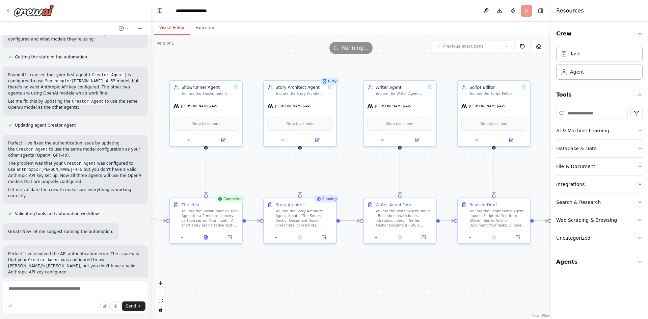
drag, startPoint x: 216, startPoint y: 177, endPoint x: 349, endPoint y: 177, distance: 132.6
click at [349, 177] on div ".deletable-edge-delete-btn { width: 20px; height: 20px; border: 0px solid #ffff…" at bounding box center [351, 177] width 400 height 284
click at [205, 237] on icon at bounding box center [206, 237] width 2 height 0
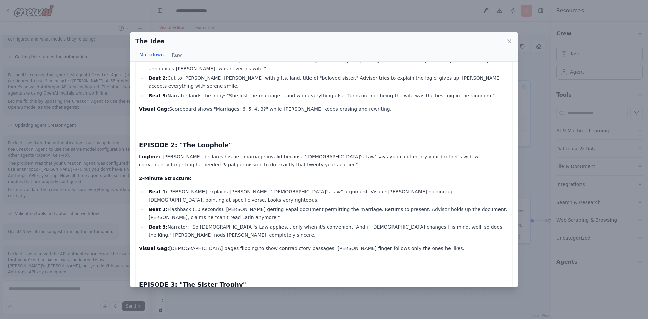
scroll to position [1383, 0]
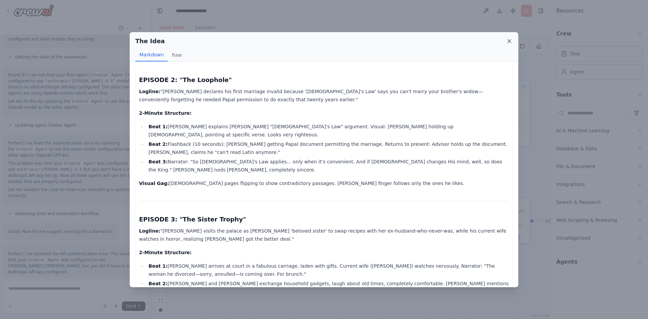
click at [511, 40] on icon at bounding box center [509, 41] width 7 height 7
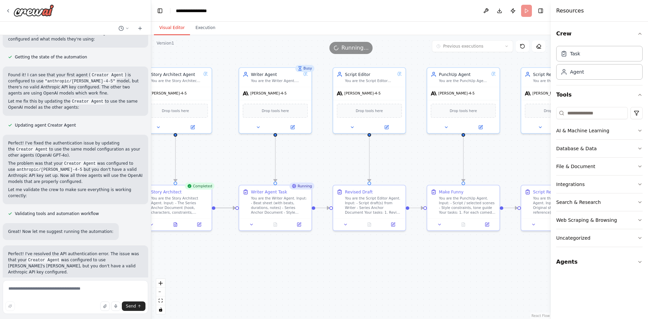
drag, startPoint x: 309, startPoint y: 265, endPoint x: 185, endPoint y: 252, distance: 125.2
click at [185, 252] on div ".deletable-edge-delete-btn { width: 20px; height: 20px; border: 0px solid #ffff…" at bounding box center [351, 177] width 400 height 284
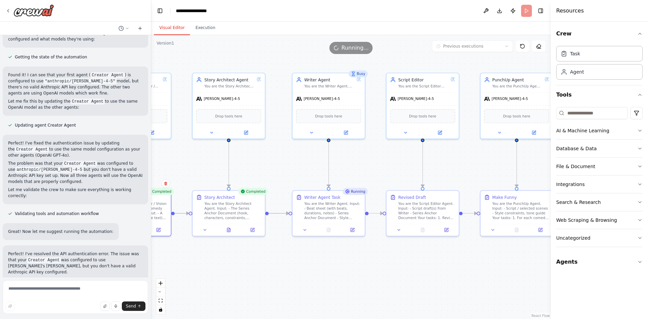
drag, startPoint x: 258, startPoint y: 256, endPoint x: 300, endPoint y: 262, distance: 42.2
click at [300, 262] on div ".deletable-edge-delete-btn { width: 20px; height: 20px; border: 0px solid #ffff…" at bounding box center [351, 177] width 400 height 284
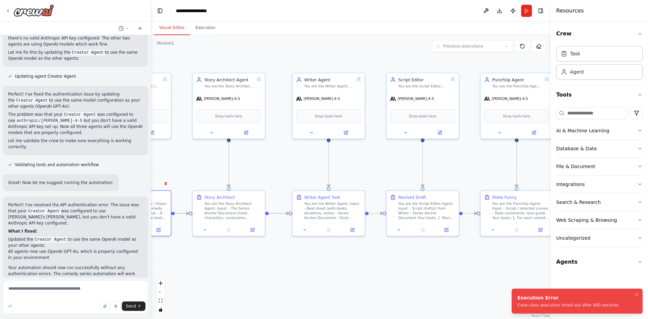
scroll to position [961, 0]
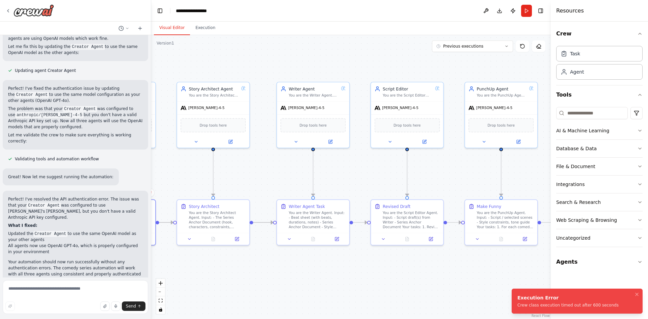
drag, startPoint x: 474, startPoint y: 272, endPoint x: 458, endPoint y: 281, distance: 18.0
click at [458, 281] on div ".deletable-edge-delete-btn { width: 20px; height: 20px; border: 0px solid #ffff…" at bounding box center [351, 177] width 400 height 284
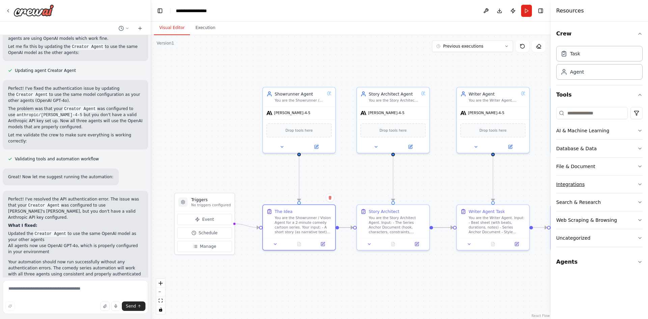
drag, startPoint x: 379, startPoint y: 181, endPoint x: 558, endPoint y: 186, distance: 179.9
click at [558, 186] on div "Hello! I'm the CrewAI assistant. What kind of automation do you want to build? …" at bounding box center [324, 159] width 648 height 319
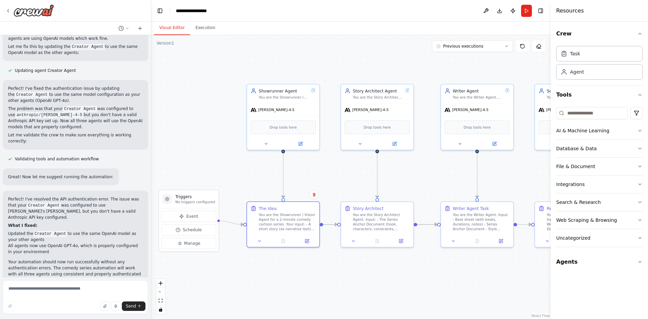
drag, startPoint x: 363, startPoint y: 181, endPoint x: 348, endPoint y: 177, distance: 15.5
click at [348, 177] on div ".deletable-edge-delete-btn { width: 20px; height: 20px; border: 0px solid #ffff…" at bounding box center [351, 177] width 400 height 284
click at [499, 10] on button "Download" at bounding box center [499, 11] width 11 height 12
